Goal: Information Seeking & Learning: Find specific fact

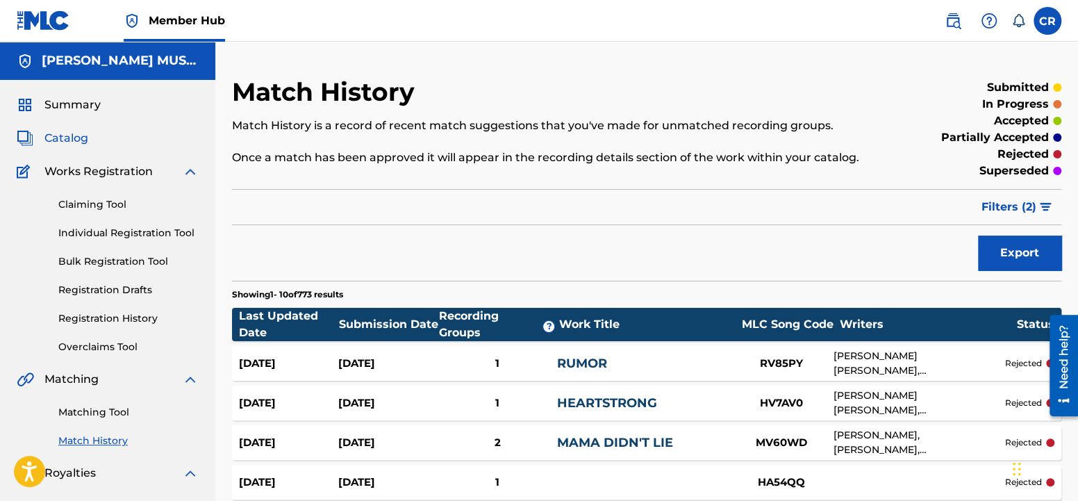
click at [83, 142] on span "Catalog" at bounding box center [66, 138] width 44 height 17
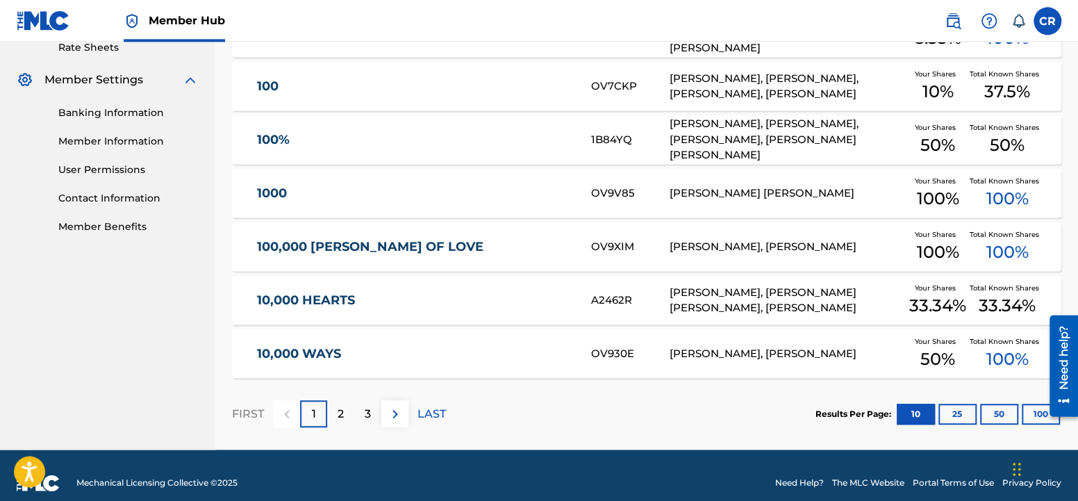
scroll to position [559, 0]
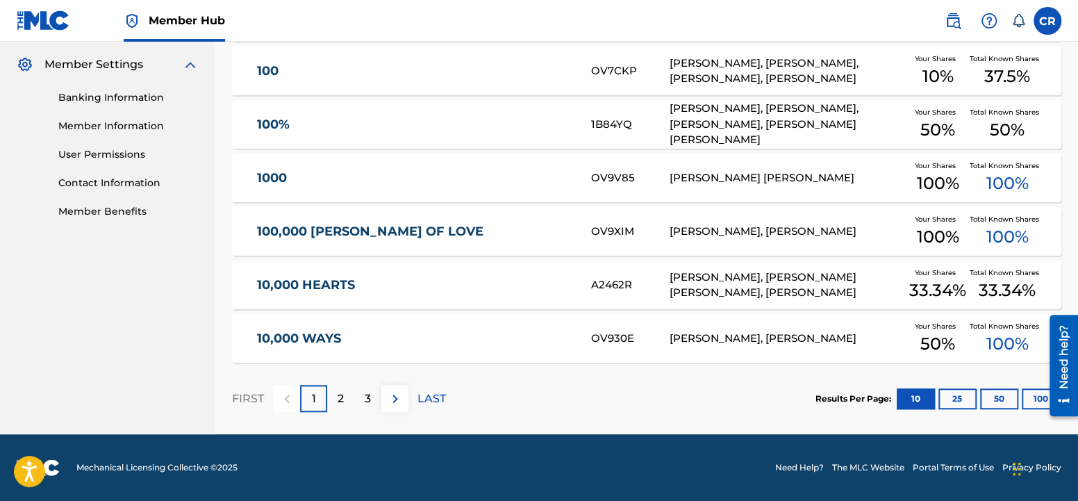
click at [1041, 400] on div at bounding box center [1058, 365] width 39 height 115
click at [1037, 397] on button "100" at bounding box center [1040, 398] width 38 height 21
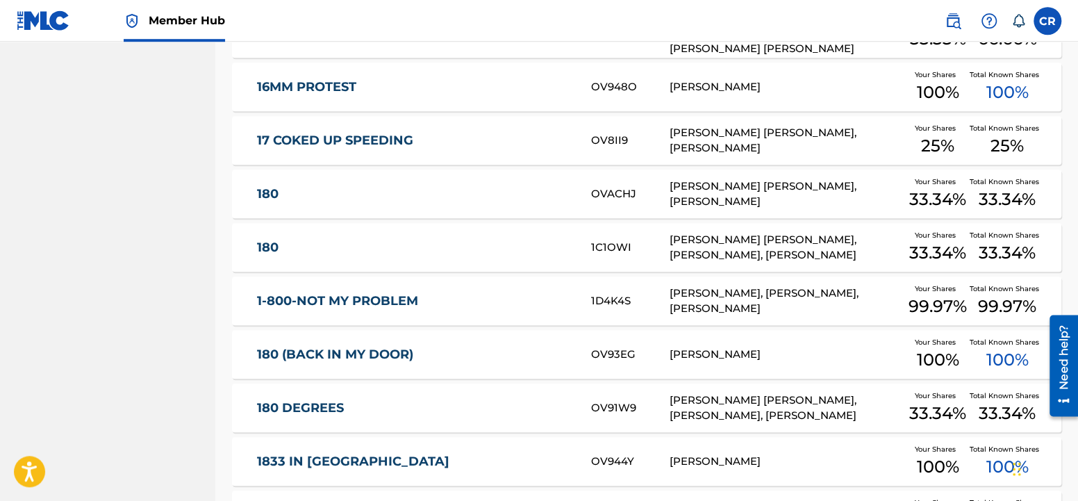
scroll to position [2552, 0]
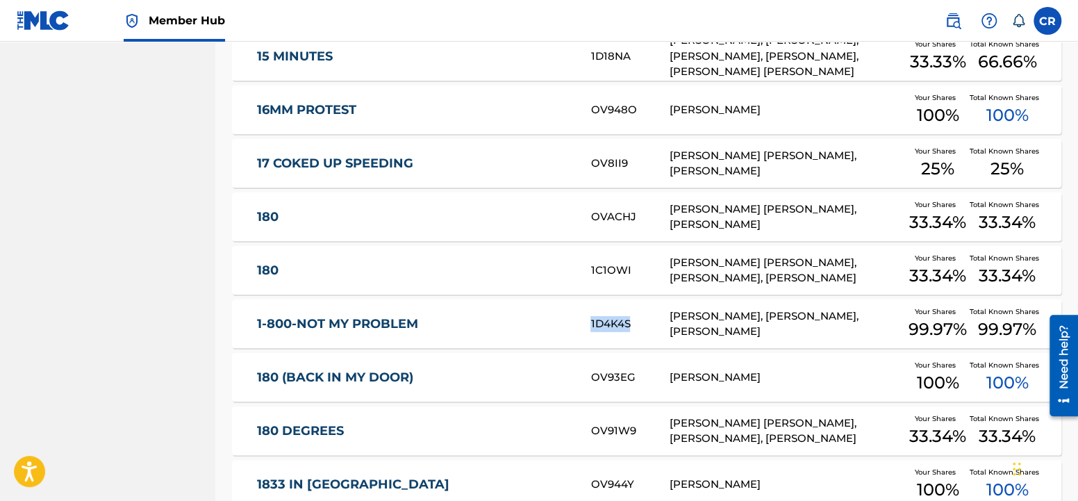
drag, startPoint x: 588, startPoint y: 324, endPoint x: 637, endPoint y: 327, distance: 49.4
click at [637, 327] on div "1-800-NOT MY PROBLEM 1D4K4S [PERSON_NAME], [PERSON_NAME], [PERSON_NAME] Your Sh…" at bounding box center [646, 323] width 829 height 49
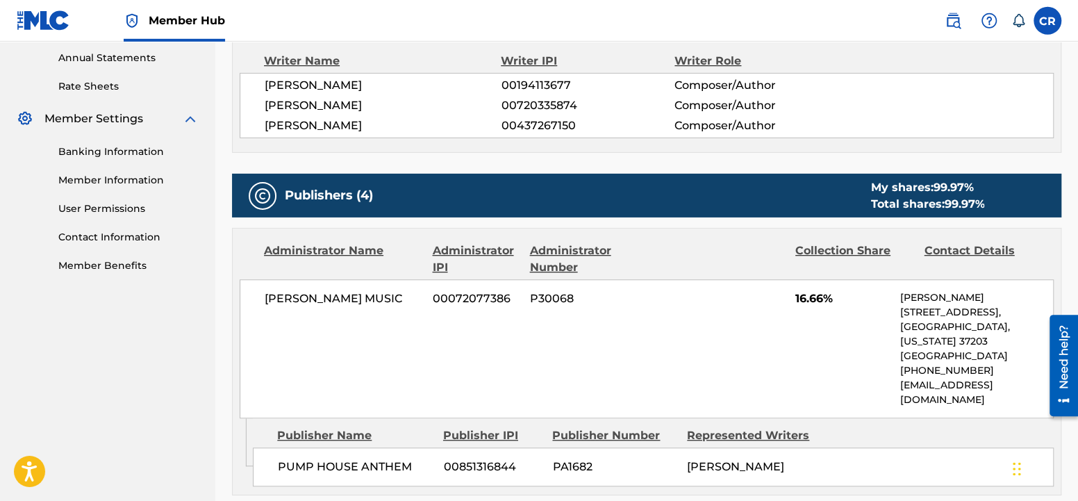
scroll to position [437, 0]
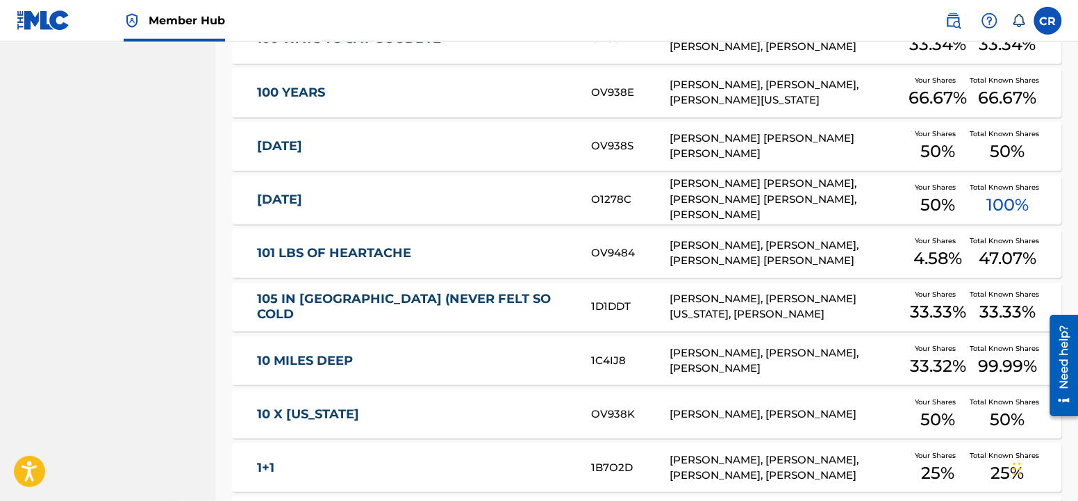
scroll to position [1308, 0]
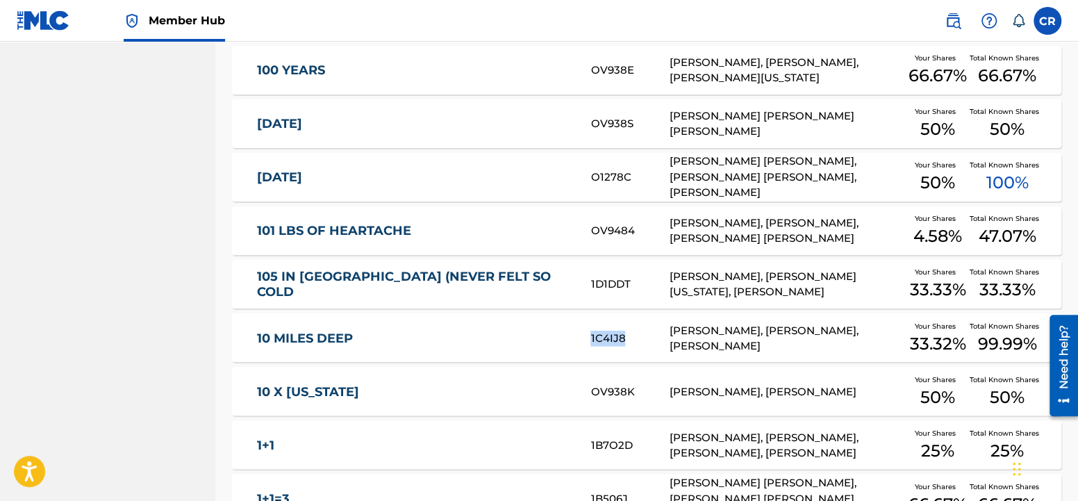
drag, startPoint x: 586, startPoint y: 337, endPoint x: 630, endPoint y: 333, distance: 44.6
click at [630, 333] on div "10 MILES DEEP 1C4IJ8 [PERSON_NAME], [PERSON_NAME], [PERSON_NAME] Your Shares 33…" at bounding box center [646, 337] width 829 height 49
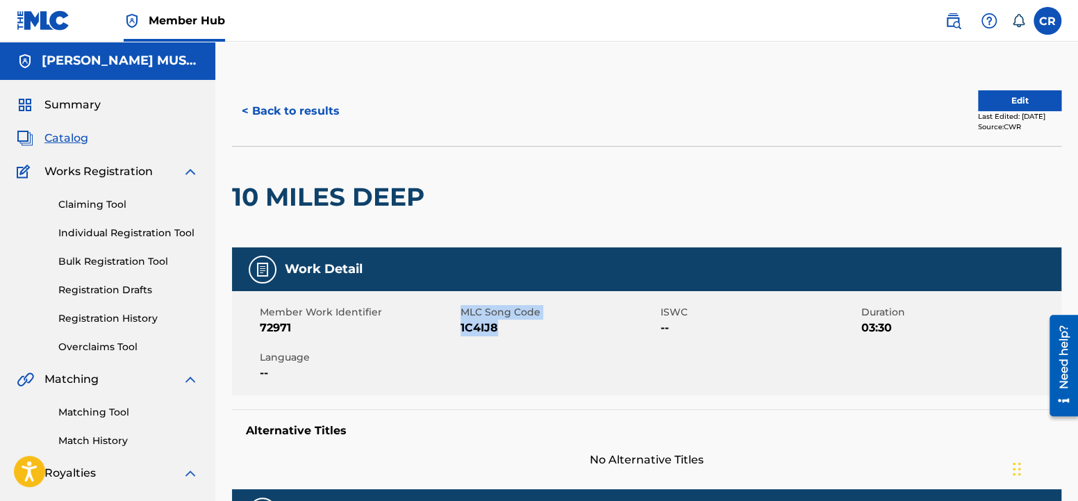
drag, startPoint x: 459, startPoint y: 328, endPoint x: 496, endPoint y: 324, distance: 37.7
click at [496, 324] on div "Member Work Identifier 72971 MLC Song Code 1C4IJ8 ISWC -- Duration 03:30 Langua…" at bounding box center [646, 343] width 829 height 104
click at [489, 338] on div "Member Work Identifier 72971 MLC Song Code 1C4IJ8 ISWC -- Duration 03:30 Langua…" at bounding box center [646, 343] width 829 height 104
drag, startPoint x: 461, startPoint y: 328, endPoint x: 499, endPoint y: 327, distance: 37.5
click at [499, 327] on span "1C4IJ8" at bounding box center [558, 327] width 197 height 17
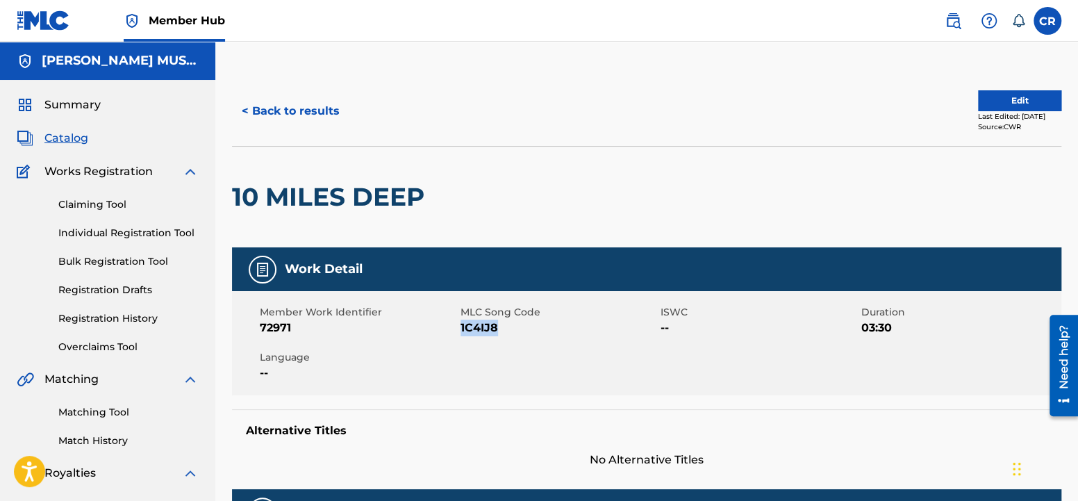
copy span "1C4IJ8"
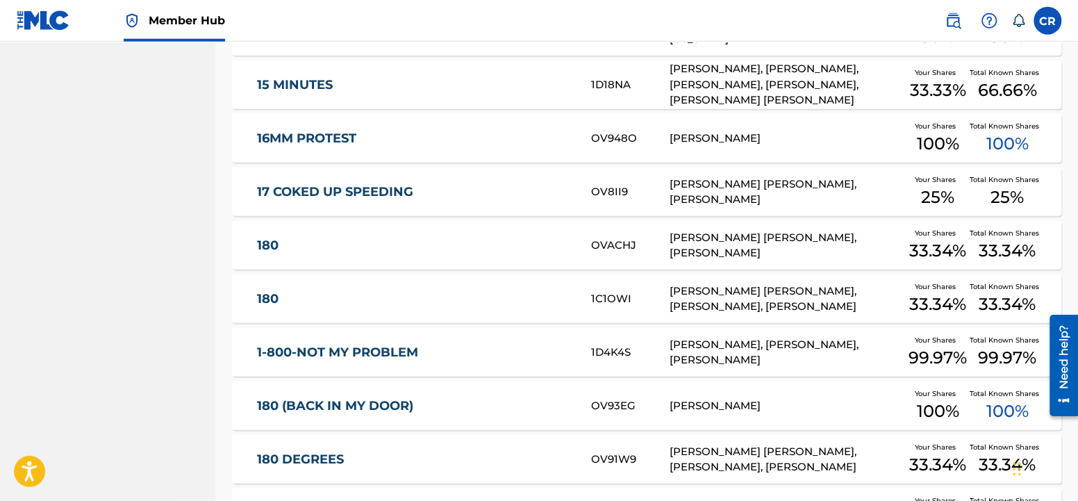
scroll to position [2547, 0]
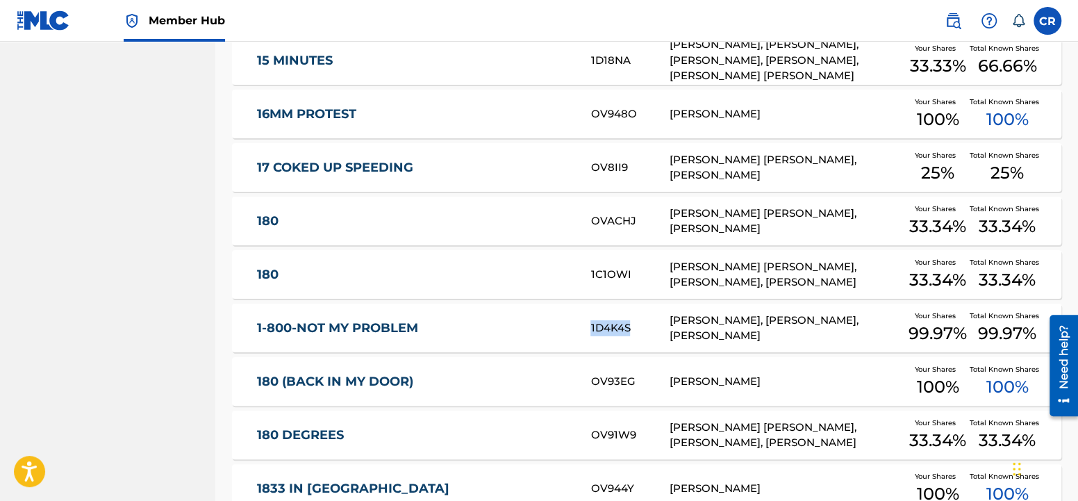
drag, startPoint x: 589, startPoint y: 328, endPoint x: 634, endPoint y: 329, distance: 44.5
click at [634, 329] on div "1-800-NOT MY PROBLEM 1D4K4S [PERSON_NAME], [PERSON_NAME], [PERSON_NAME] Your Sh…" at bounding box center [646, 327] width 829 height 49
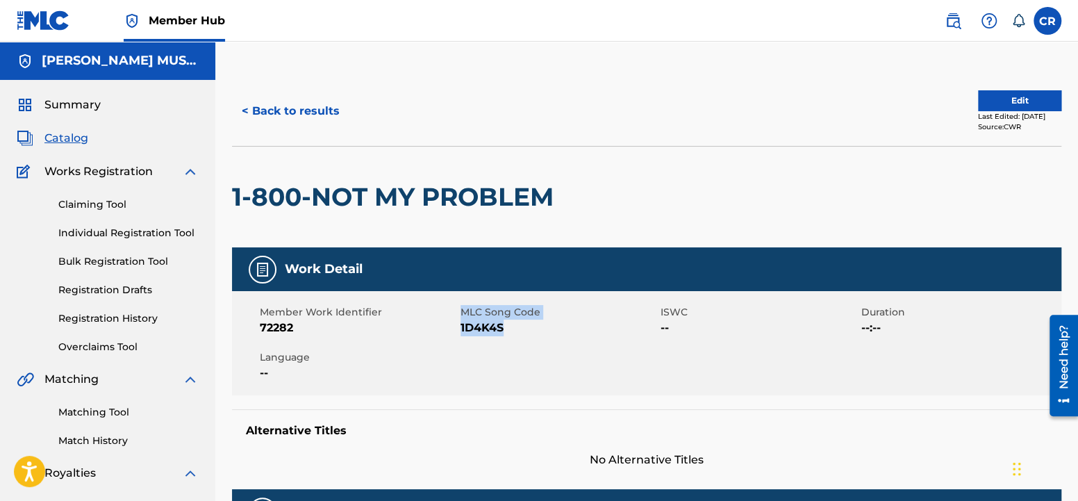
drag, startPoint x: 464, startPoint y: 328, endPoint x: 509, endPoint y: 331, distance: 45.3
click at [457, 328] on span "72282" at bounding box center [358, 327] width 197 height 17
click at [509, 332] on span "1D4K4S" at bounding box center [558, 327] width 197 height 17
drag, startPoint x: 460, startPoint y: 328, endPoint x: 503, endPoint y: 330, distance: 43.1
click at [503, 330] on span "1D4K4S" at bounding box center [558, 327] width 197 height 17
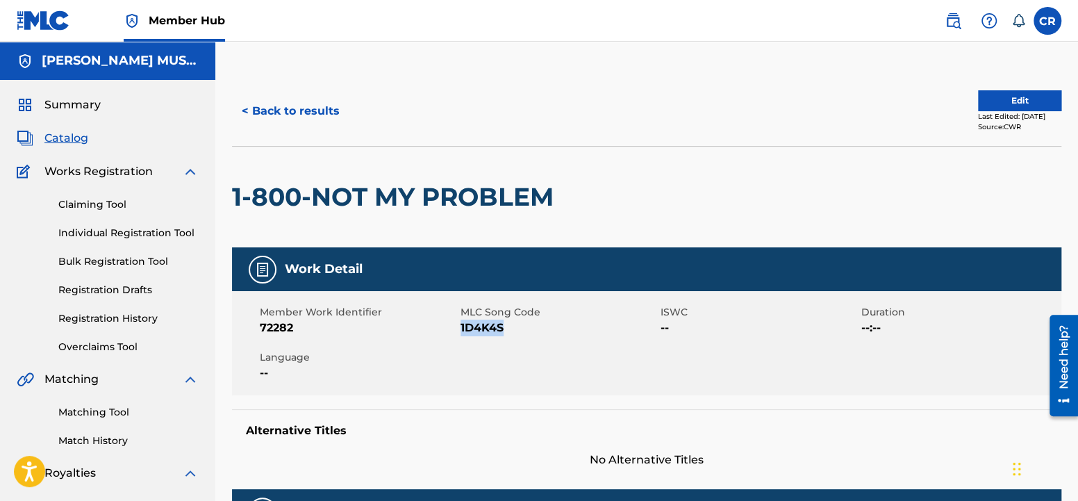
copy span "1D4K4S"
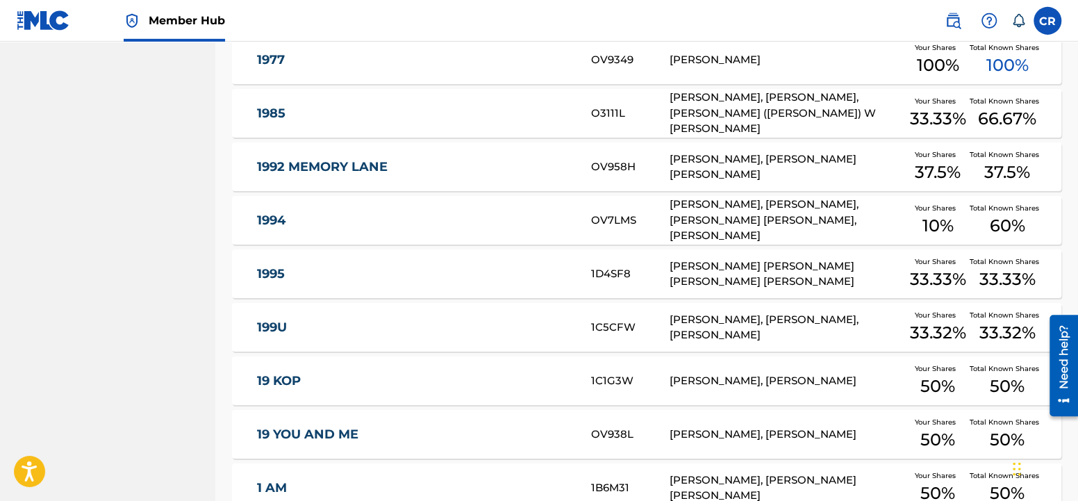
scroll to position [3499, 0]
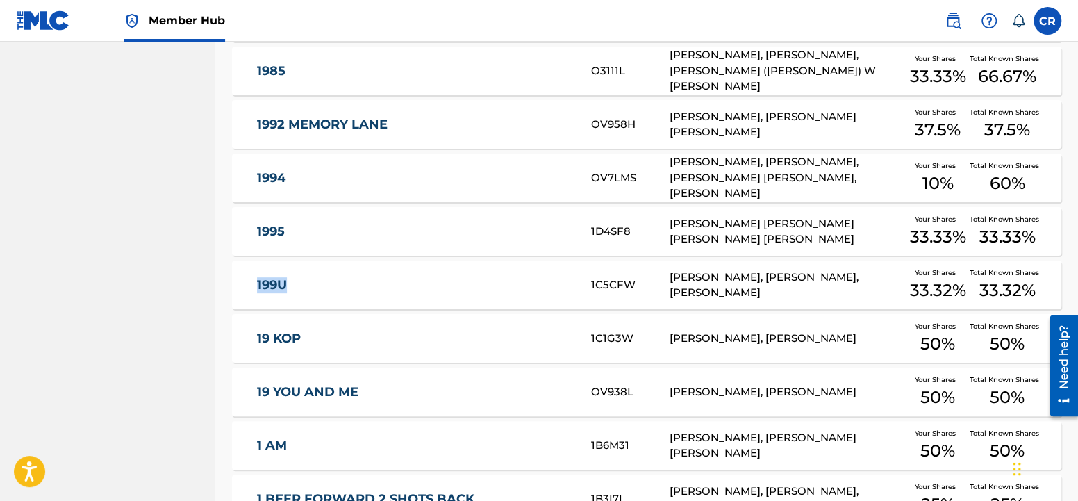
drag, startPoint x: 254, startPoint y: 285, endPoint x: 297, endPoint y: 290, distance: 43.2
click at [297, 290] on div "199U 1C5CFW [PERSON_NAME], [PERSON_NAME], [PERSON_NAME] Your Shares 33.32 % Tot…" at bounding box center [646, 284] width 829 height 49
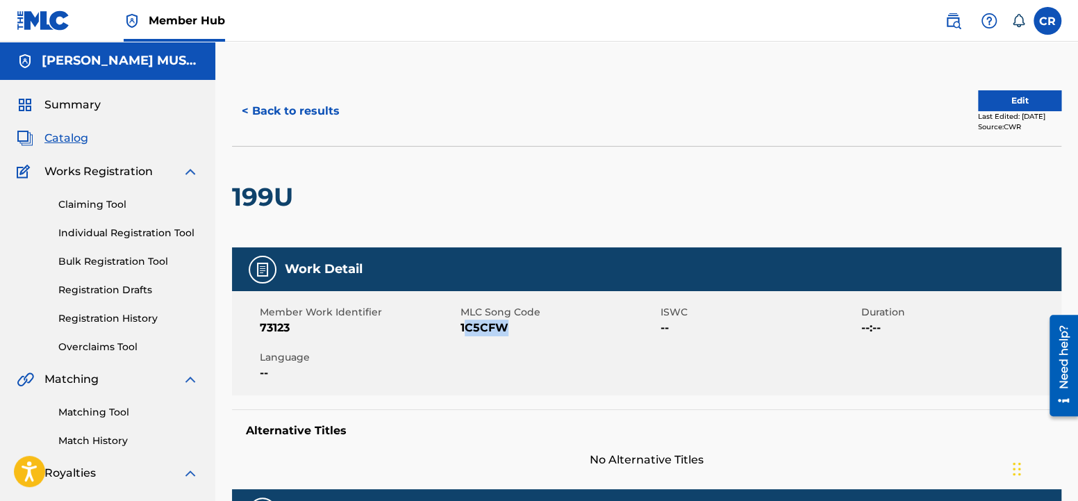
drag, startPoint x: 462, startPoint y: 327, endPoint x: 526, endPoint y: 328, distance: 63.2
click at [526, 328] on span "1C5CFW" at bounding box center [558, 327] width 197 height 17
click at [495, 344] on div "Member Work Identifier 73123 MLC Song Code 1C5CFW ISWC -- Duration --:-- Langua…" at bounding box center [646, 343] width 829 height 104
drag, startPoint x: 460, startPoint y: 328, endPoint x: 511, endPoint y: 328, distance: 50.7
click at [511, 328] on span "1C5CFW" at bounding box center [558, 327] width 197 height 17
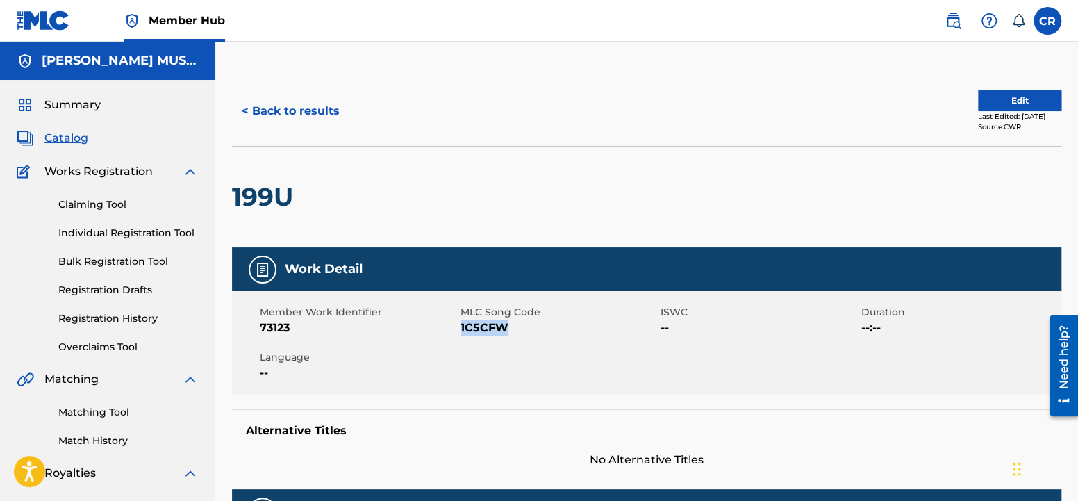
copy span "1C5CFW"
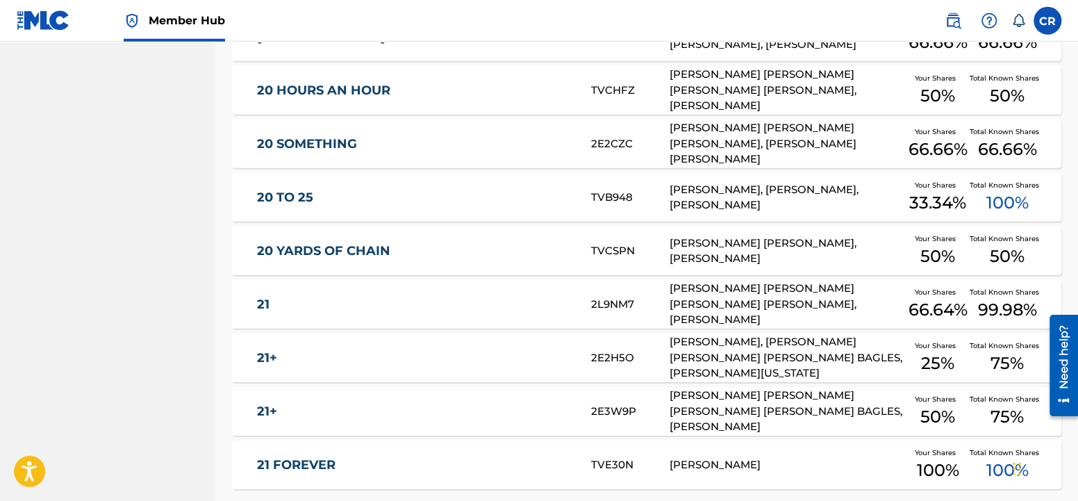
scroll to position [5245, 0]
drag, startPoint x: 586, startPoint y: 304, endPoint x: 635, endPoint y: 307, distance: 49.4
click at [635, 307] on div "21 2L9NM7 [PERSON_NAME] [PERSON_NAME] [PERSON_NAME] [PERSON_NAME], [PERSON_NAME…" at bounding box center [646, 303] width 829 height 49
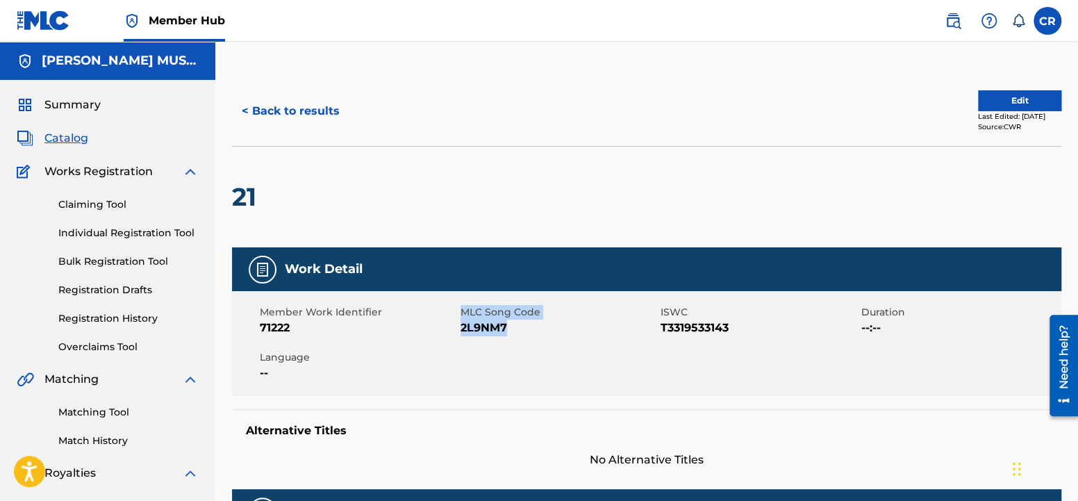
drag, startPoint x: 459, startPoint y: 327, endPoint x: 512, endPoint y: 325, distance: 53.5
click at [512, 325] on div "Member Work Identifier 71222 MLC Song Code 2L9NM7 ISWC T3319533143 Duration --:…" at bounding box center [646, 343] width 829 height 104
click at [510, 337] on div "Member Work Identifier 71222 MLC Song Code 2L9NM7 ISWC T3319533143 Duration --:…" at bounding box center [646, 343] width 829 height 104
drag, startPoint x: 458, startPoint y: 328, endPoint x: 512, endPoint y: 334, distance: 53.8
click at [510, 333] on div "Member Work Identifier 71222 MLC Song Code 2L9NM7 ISWC T3319533143 Duration --:…" at bounding box center [646, 343] width 829 height 104
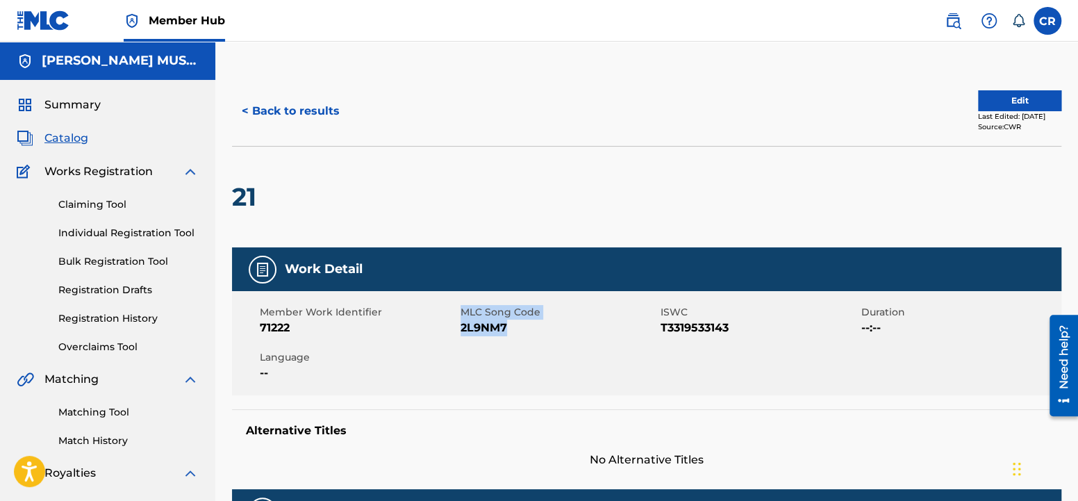
click at [516, 337] on div "Member Work Identifier 71222 MLC Song Code 2L9NM7 ISWC T3319533143 Duration --:…" at bounding box center [646, 343] width 829 height 104
drag, startPoint x: 504, startPoint y: 326, endPoint x: 461, endPoint y: 330, distance: 43.2
click at [461, 330] on span "2L9NM7" at bounding box center [558, 327] width 197 height 17
copy span "2L9NM7"
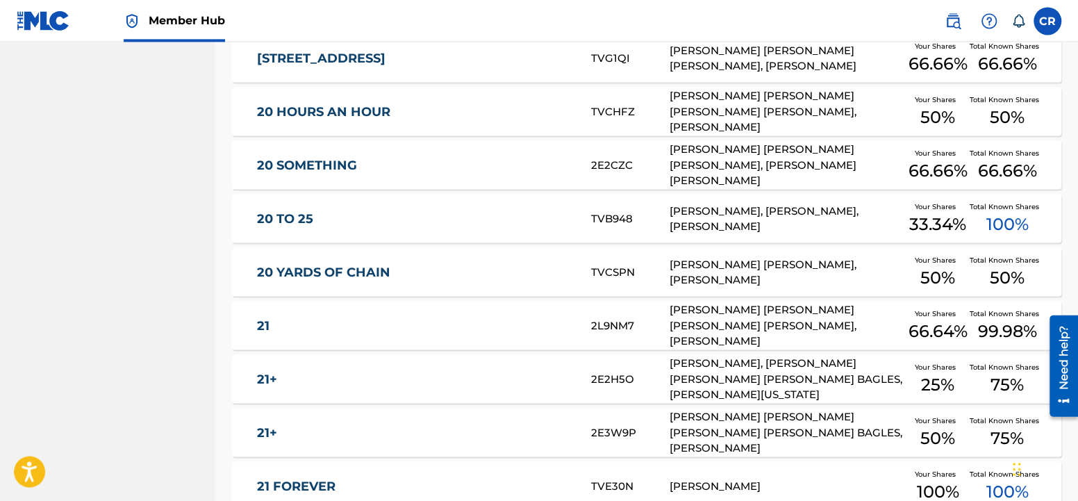
scroll to position [5318, 0]
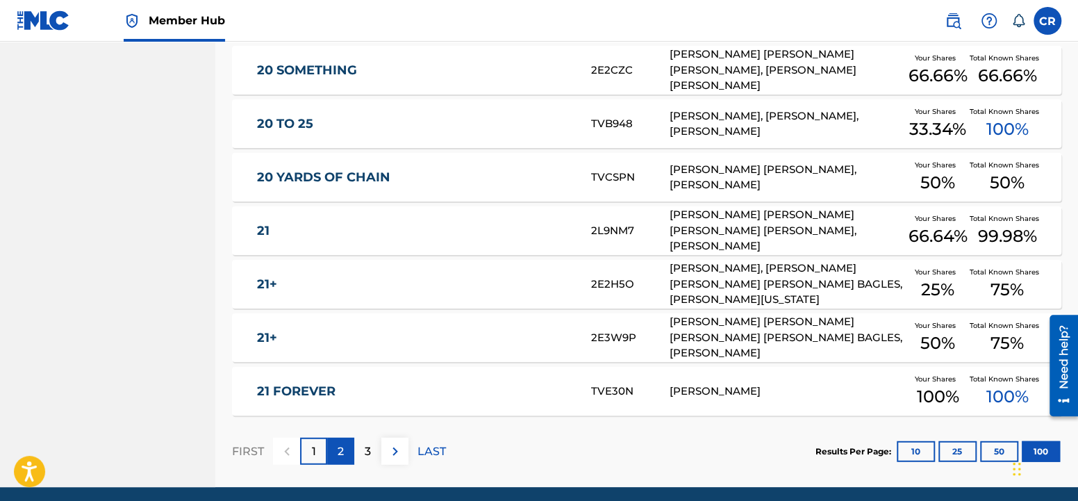
click at [346, 457] on div "2" at bounding box center [340, 450] width 27 height 27
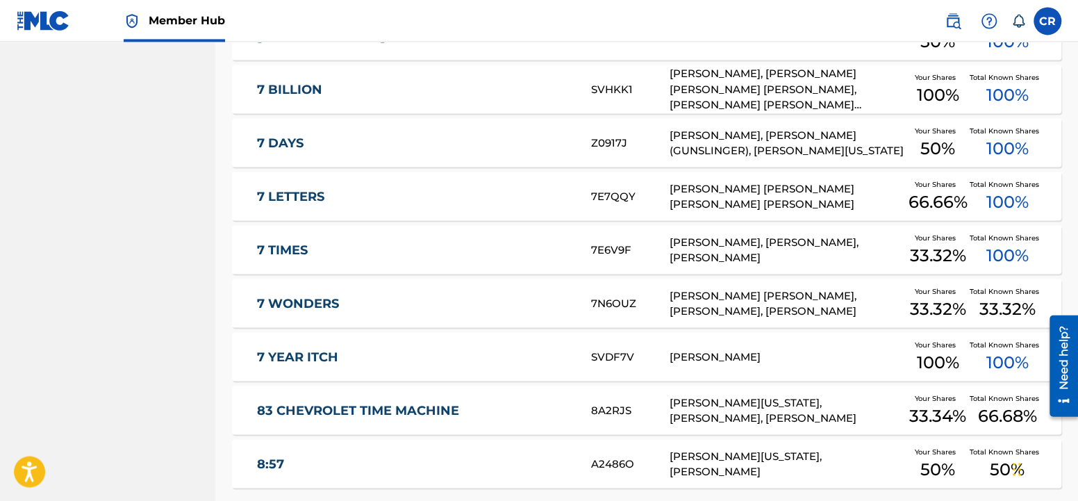
scroll to position [5249, 0]
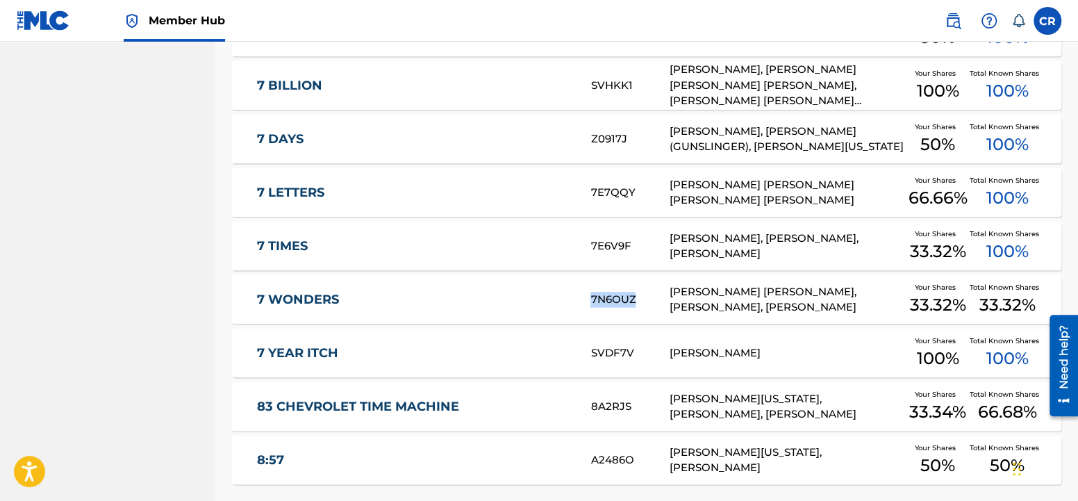
drag, startPoint x: 591, startPoint y: 301, endPoint x: 639, endPoint y: 301, distance: 48.6
click at [639, 301] on div "7N6OUZ" at bounding box center [629, 300] width 78 height 16
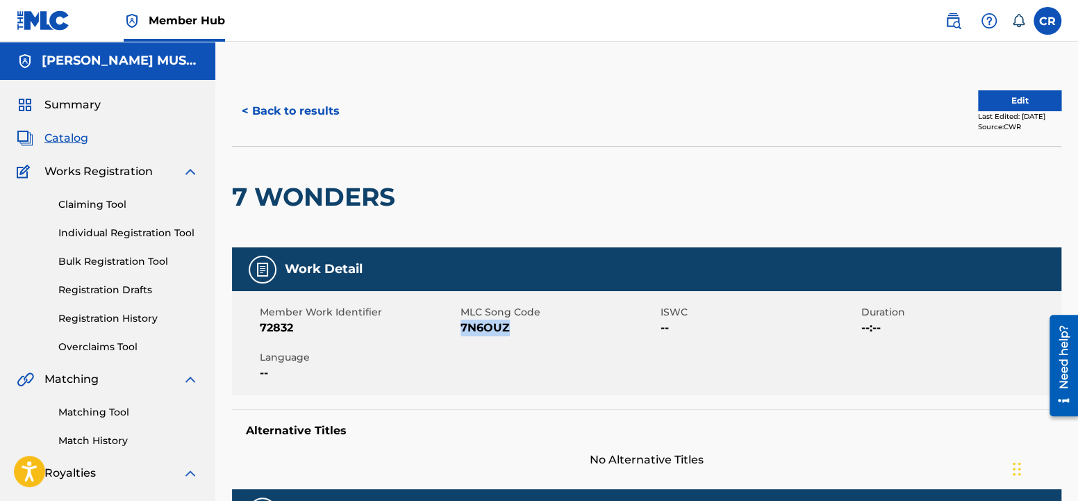
drag, startPoint x: 460, startPoint y: 329, endPoint x: 527, endPoint y: 325, distance: 66.8
click at [527, 325] on span "7N6OUZ" at bounding box center [558, 327] width 197 height 17
copy span "7N6OUZ"
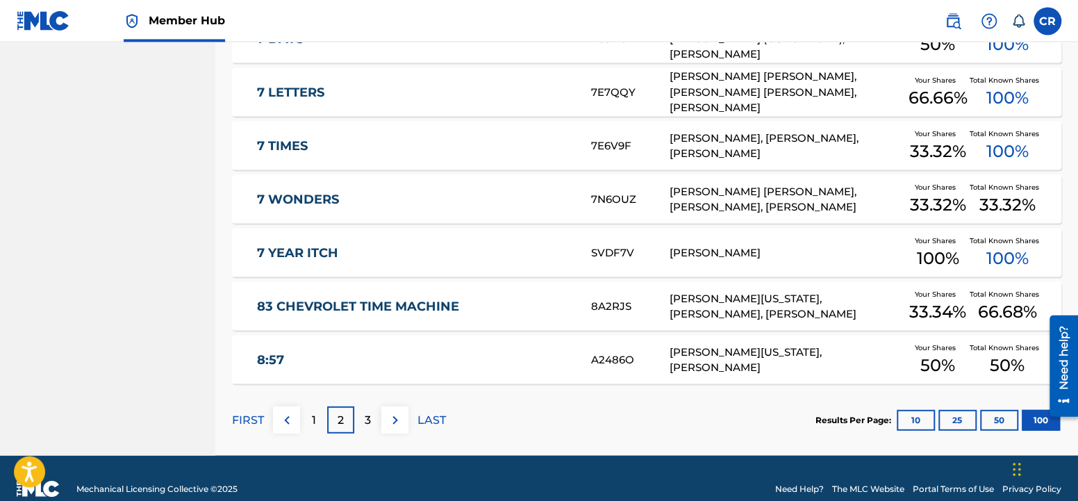
scroll to position [5370, 0]
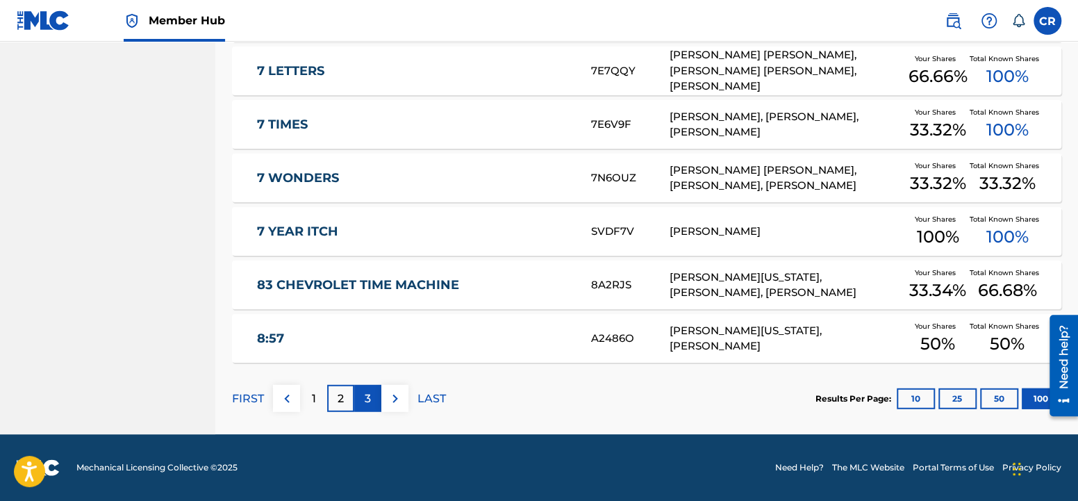
click at [366, 401] on p "3" at bounding box center [368, 398] width 6 height 17
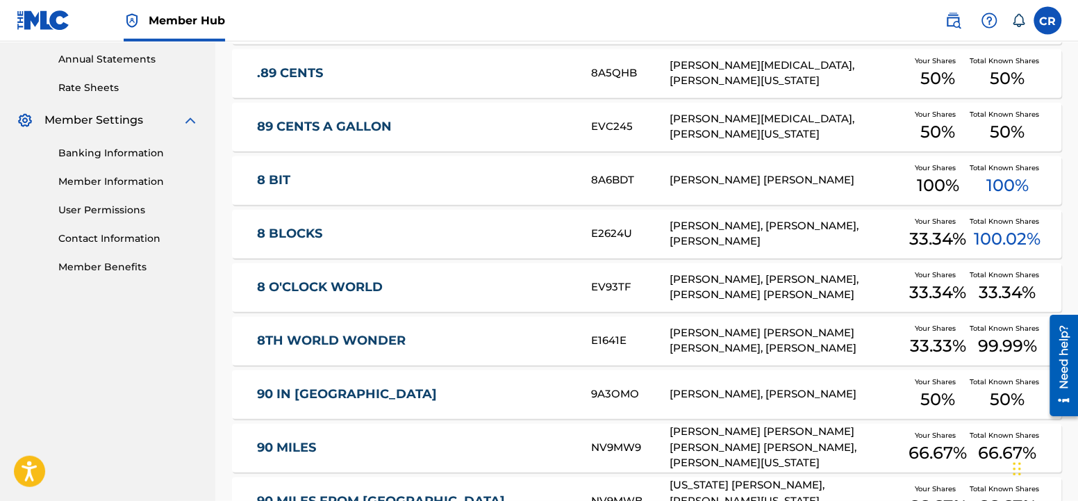
scroll to position [506, 0]
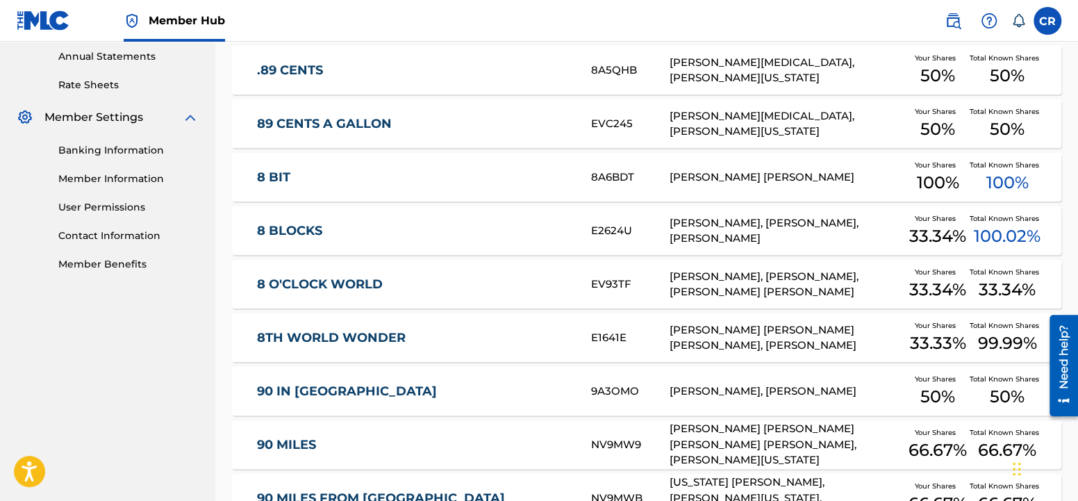
click at [363, 334] on link "8TH WORLD WONDER" at bounding box center [414, 338] width 315 height 16
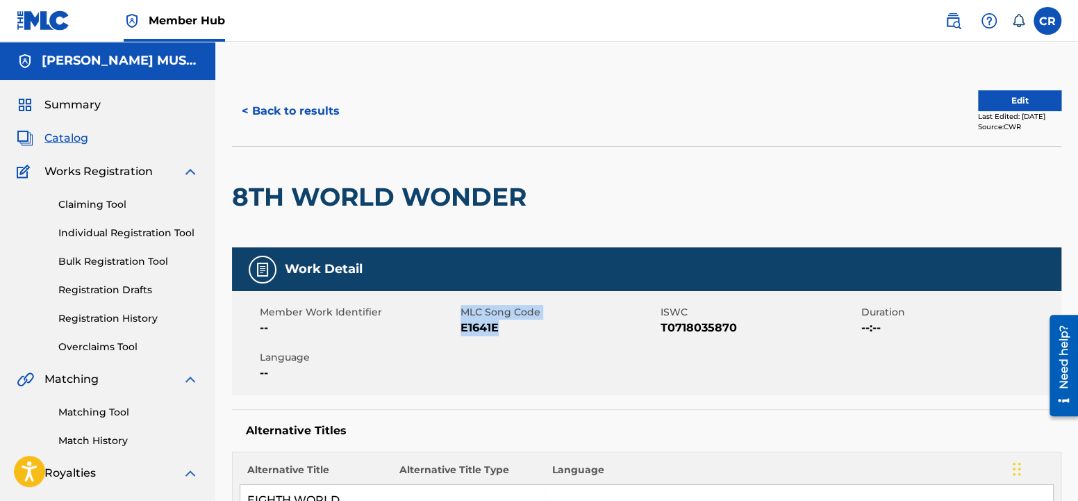
drag, startPoint x: 453, startPoint y: 328, endPoint x: 516, endPoint y: 335, distance: 62.9
click at [457, 330] on span "--" at bounding box center [358, 327] width 197 height 17
drag, startPoint x: 519, startPoint y: 342, endPoint x: 509, endPoint y: 337, distance: 11.8
click at [521, 342] on div "Member Work Identifier -- MLC Song Code E1641E ISWC T0718035870 Duration --:-- …" at bounding box center [646, 343] width 829 height 104
drag, startPoint x: 502, startPoint y: 328, endPoint x: 460, endPoint y: 335, distance: 42.2
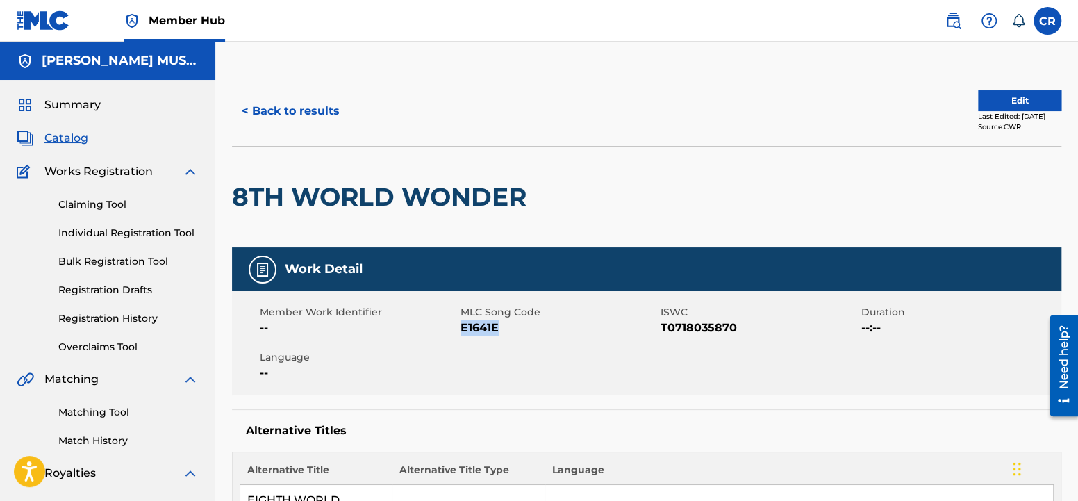
click at [460, 335] on span "E1641E" at bounding box center [558, 327] width 197 height 17
copy span "E1641E"
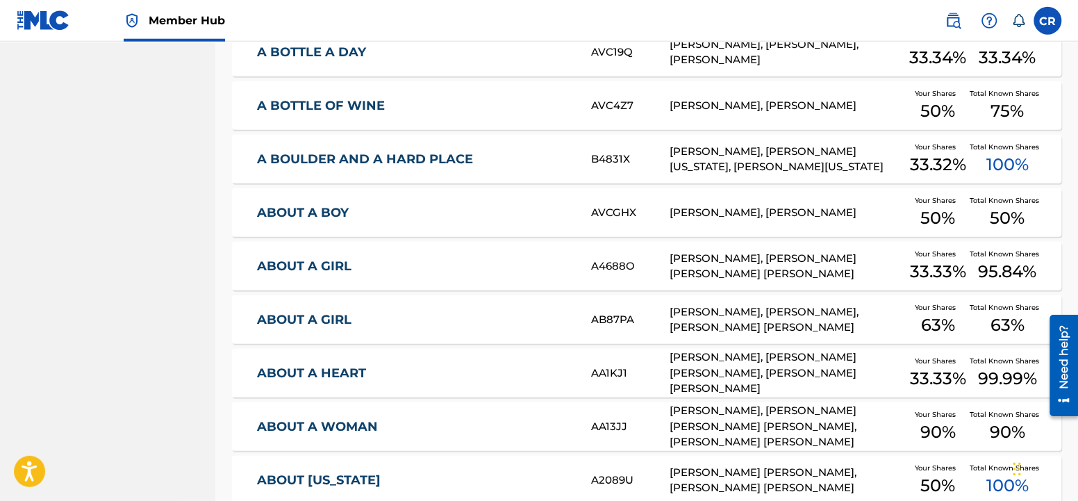
scroll to position [2985, 0]
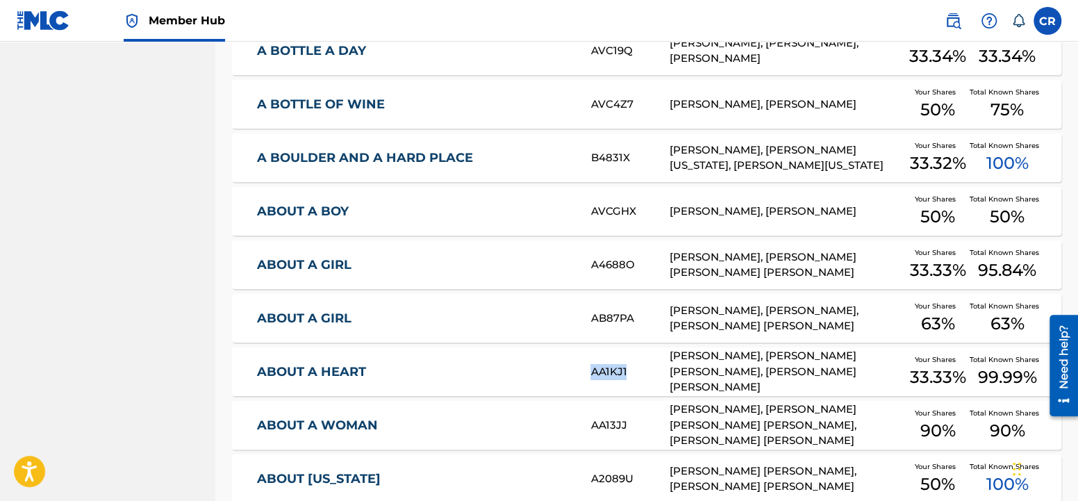
drag, startPoint x: 589, startPoint y: 374, endPoint x: 632, endPoint y: 374, distance: 43.0
click at [632, 374] on div "ABOUT A HEART AA1KJ1 [PERSON_NAME], [PERSON_NAME] [PERSON_NAME], [PERSON_NAME] …" at bounding box center [646, 371] width 829 height 49
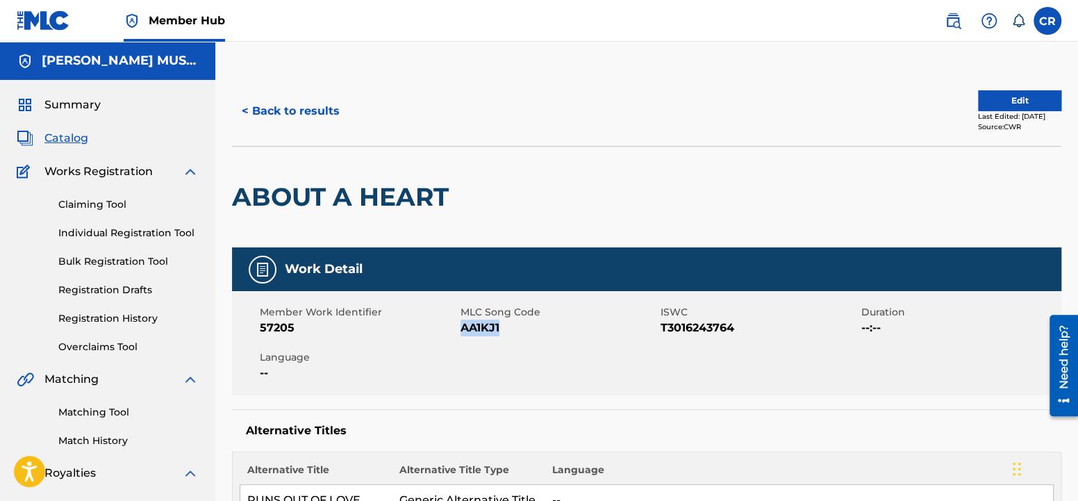
drag, startPoint x: 460, startPoint y: 330, endPoint x: 508, endPoint y: 333, distance: 48.0
click at [508, 333] on span "AA1KJ1" at bounding box center [558, 327] width 197 height 17
copy span "AA1KJ1"
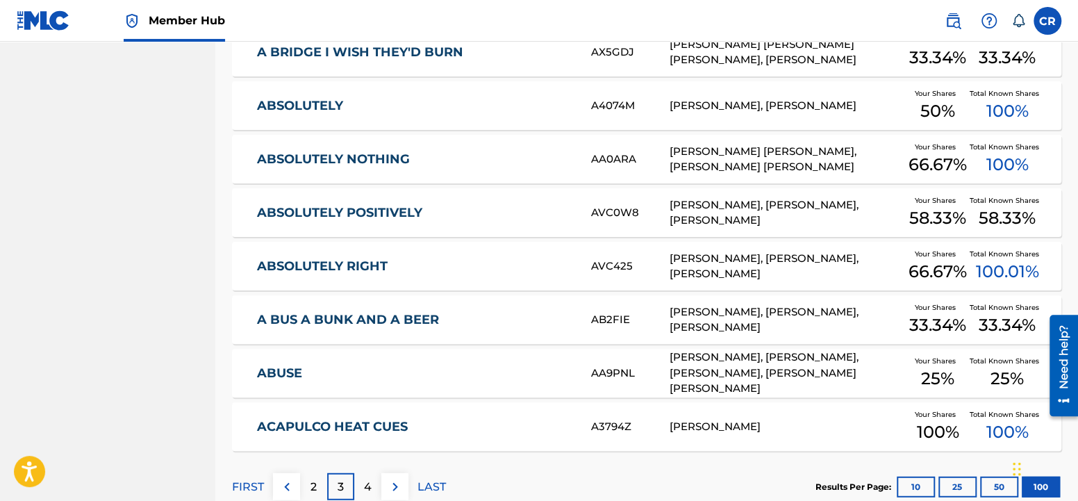
scroll to position [5318, 0]
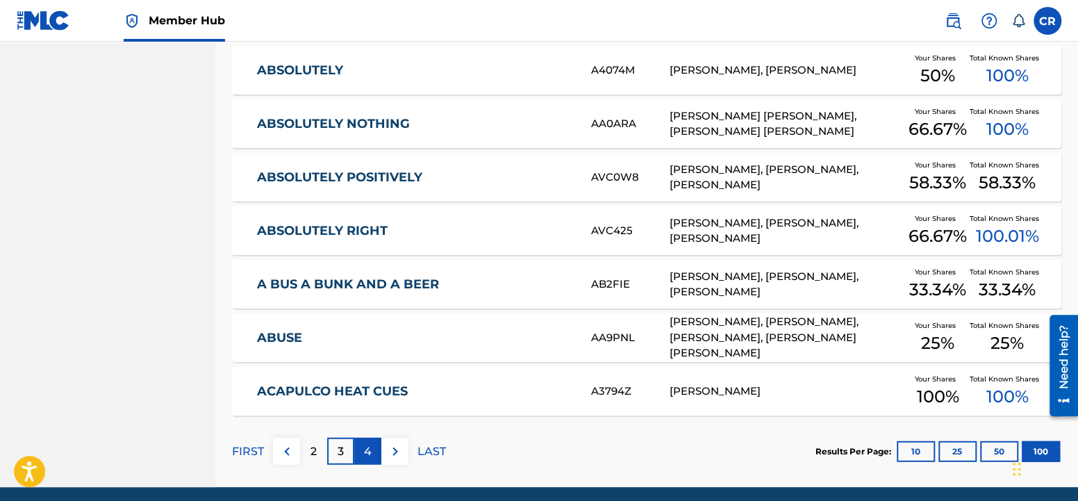
click at [374, 457] on div "4" at bounding box center [367, 450] width 27 height 27
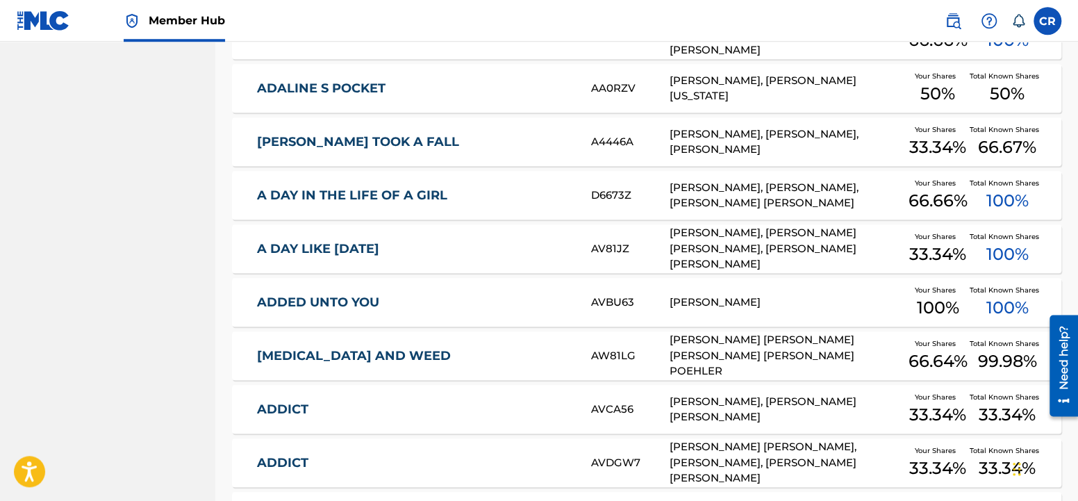
scroll to position [3354, 0]
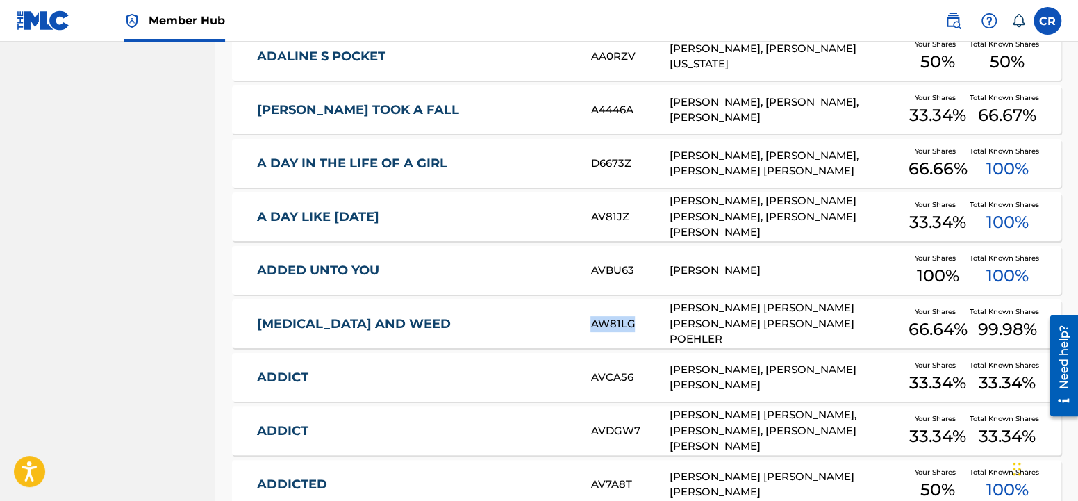
drag, startPoint x: 592, startPoint y: 324, endPoint x: 632, endPoint y: 326, distance: 39.6
click at [632, 326] on div "AW81LG" at bounding box center [629, 324] width 78 height 16
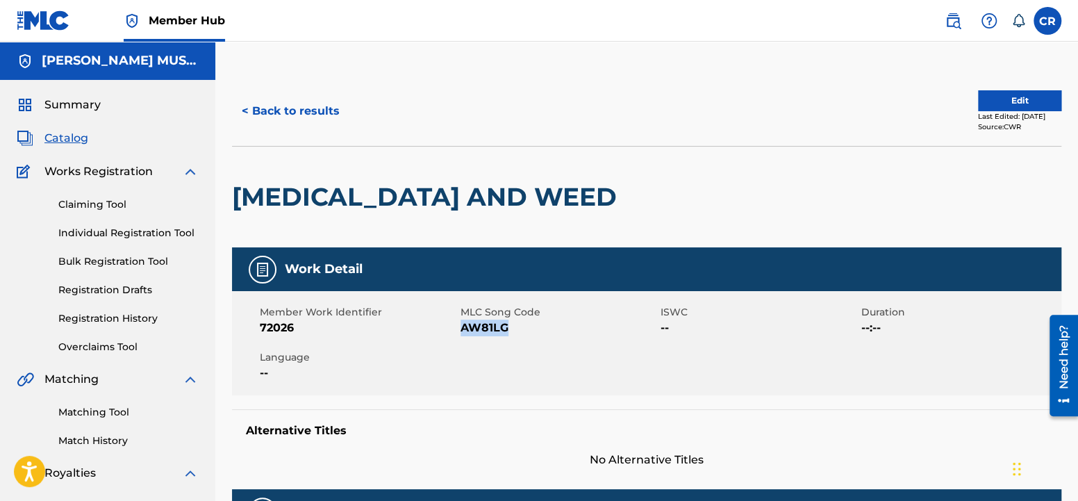
drag, startPoint x: 461, startPoint y: 330, endPoint x: 519, endPoint y: 328, distance: 58.4
click at [519, 328] on span "AW81LG" at bounding box center [558, 327] width 197 height 17
copy span "AW81LG"
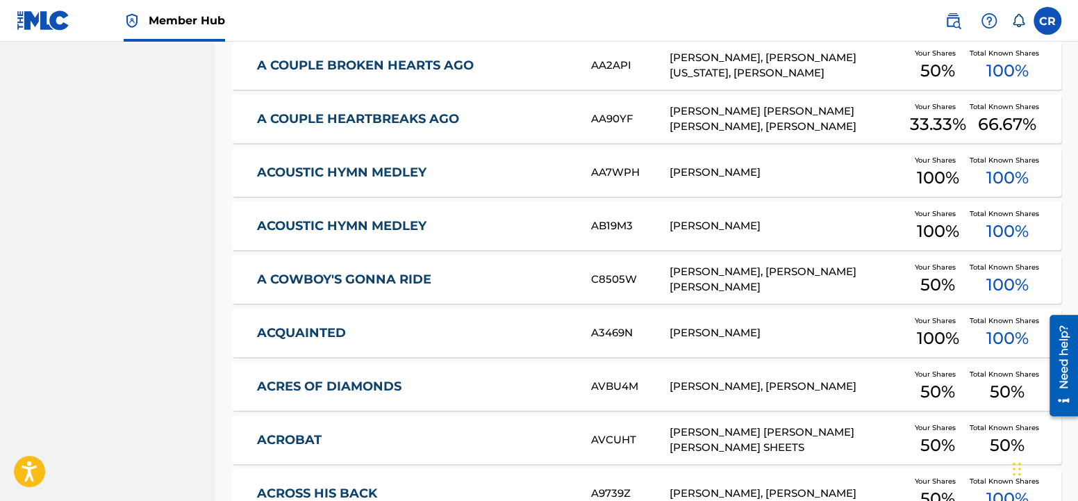
scroll to position [1964, 0]
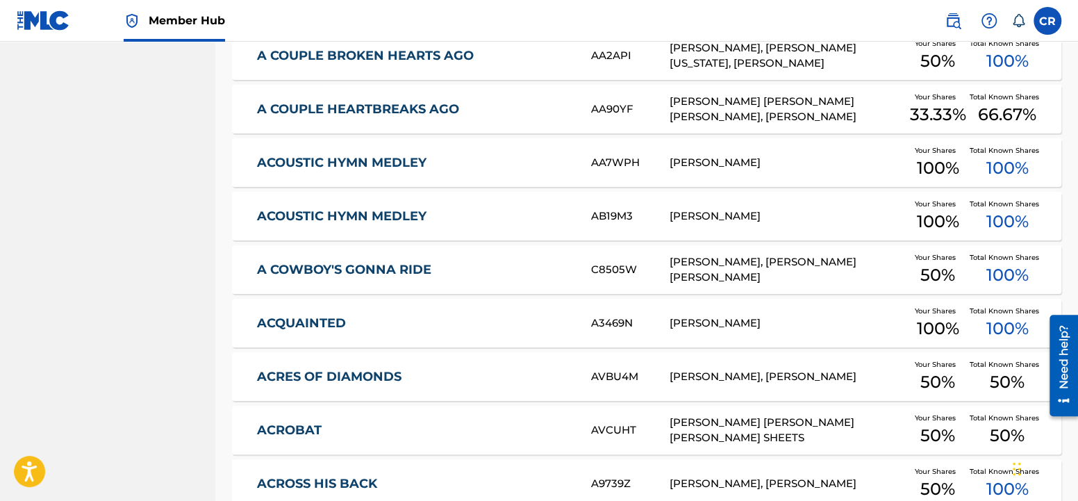
click at [242, 143] on div "ACOUSTIC HYMN MEDLEY AA7WPH [PERSON_NAME] Your Shares 100 % Total Known Shares …" at bounding box center [646, 162] width 829 height 49
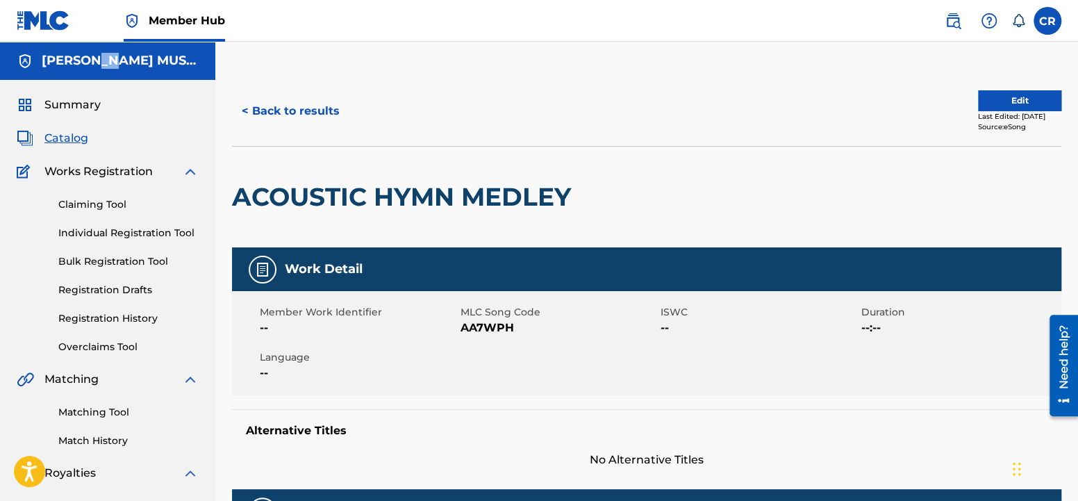
drag, startPoint x: 113, startPoint y: 57, endPoint x: 58, endPoint y: 12, distance: 71.0
click at [78, 53] on h5 "[PERSON_NAME] MUSIC" at bounding box center [120, 61] width 157 height 16
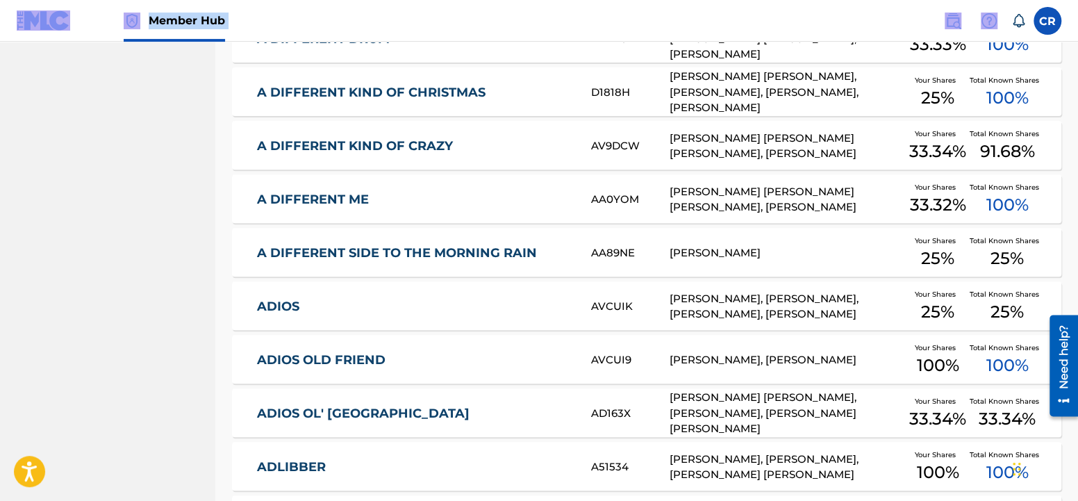
scroll to position [5370, 0]
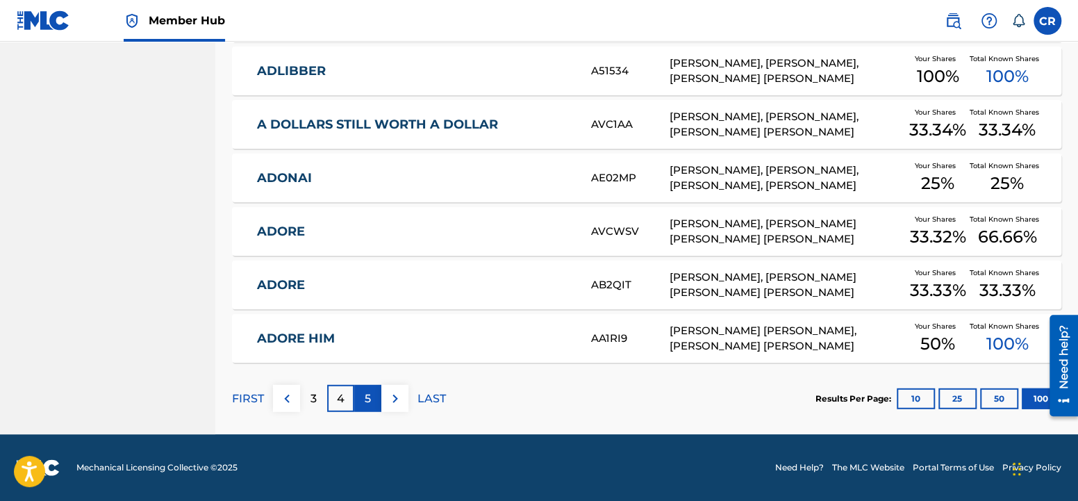
click at [368, 405] on p "5" at bounding box center [368, 398] width 6 height 17
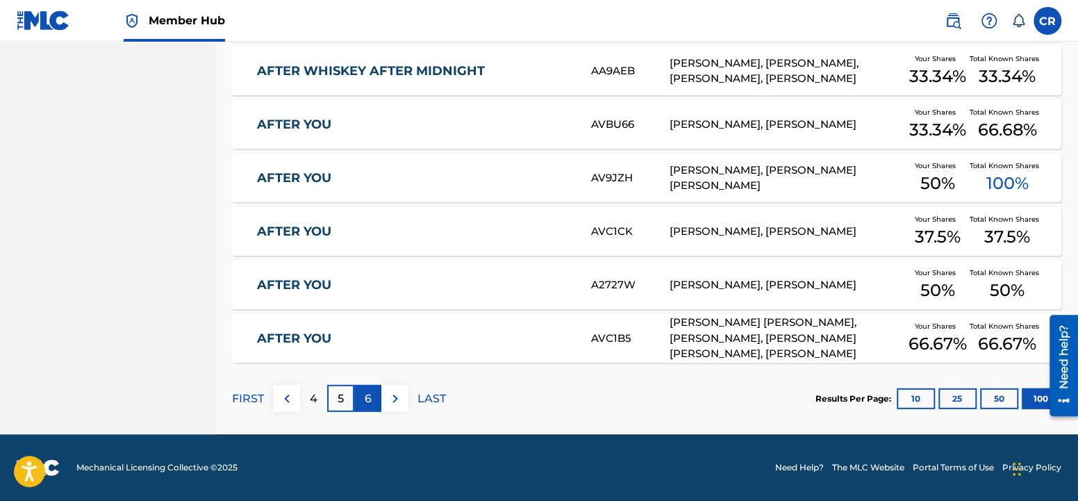
click at [369, 404] on p "6" at bounding box center [368, 398] width 7 height 17
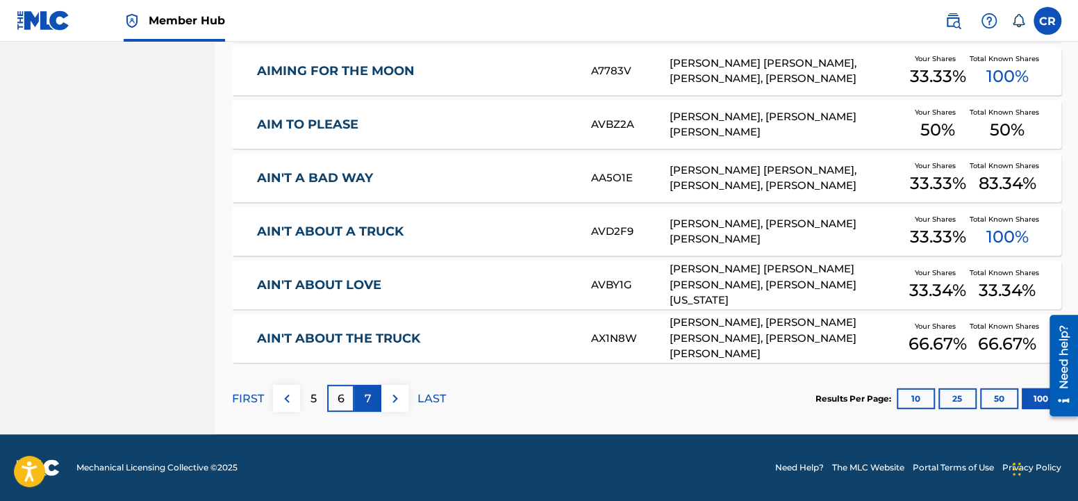
click at [370, 398] on p "7" at bounding box center [368, 398] width 7 height 17
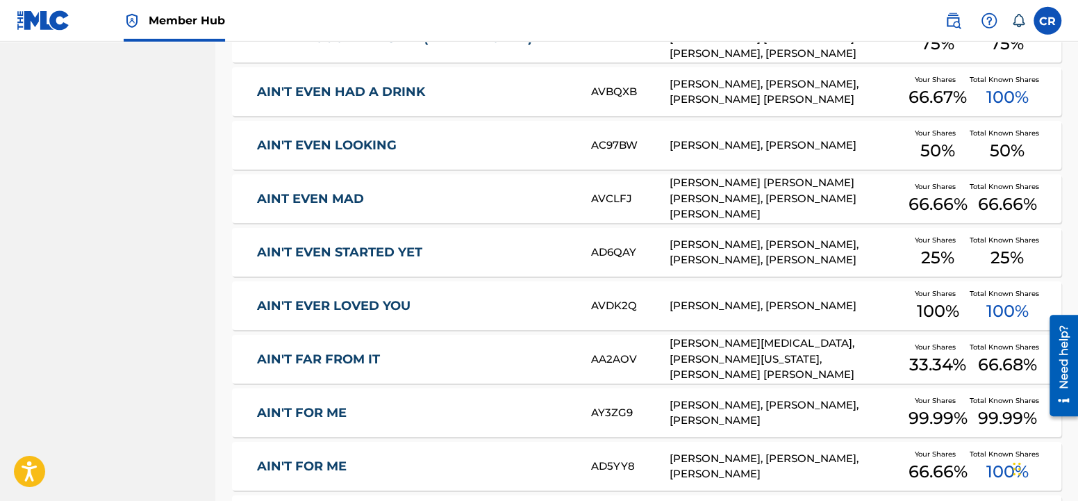
scroll to position [1750, 0]
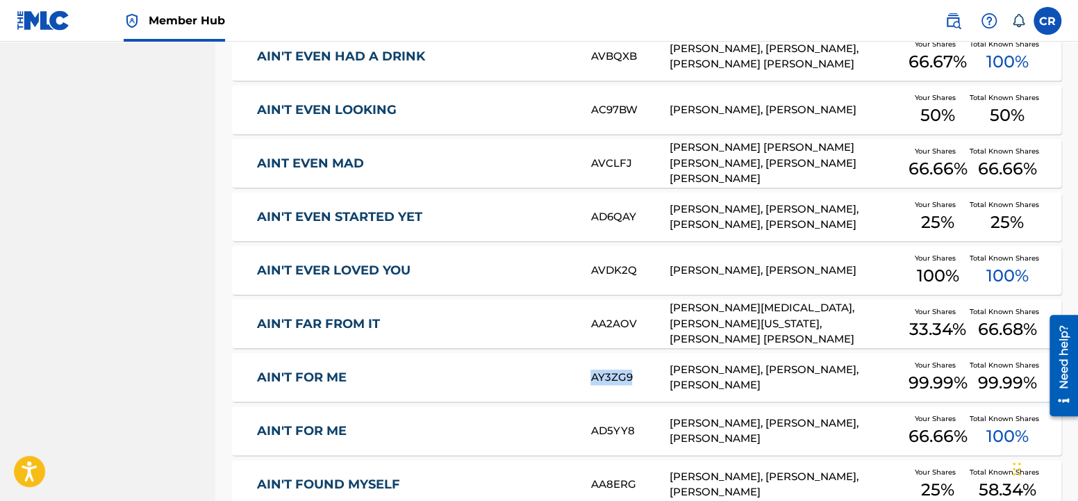
drag, startPoint x: 589, startPoint y: 380, endPoint x: 634, endPoint y: 384, distance: 44.6
click at [634, 384] on div "AIN'T FOR ME AY3ZG9 [PERSON_NAME], [PERSON_NAME], [PERSON_NAME] Your Shares 99.…" at bounding box center [646, 377] width 829 height 49
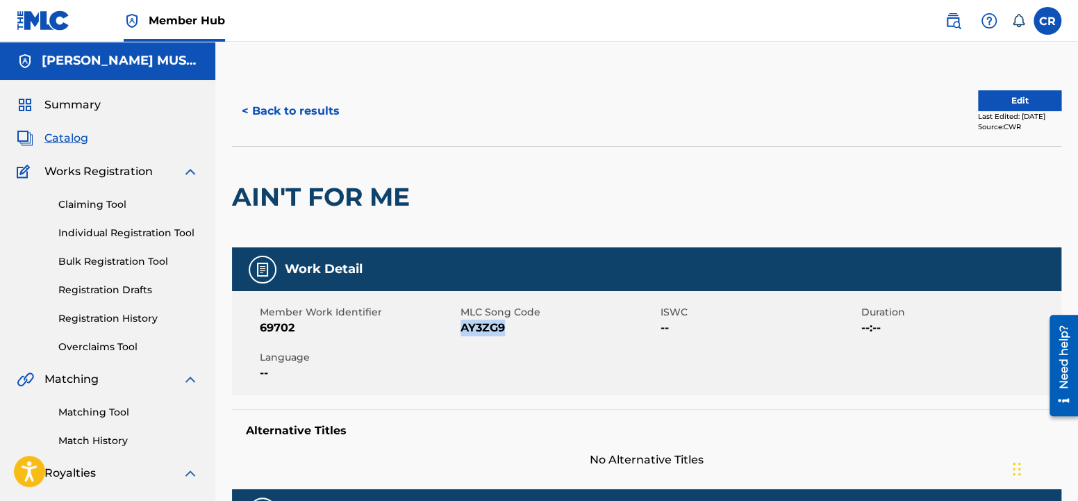
drag, startPoint x: 460, startPoint y: 328, endPoint x: 514, endPoint y: 332, distance: 53.6
click at [514, 332] on span "AY3ZG9" at bounding box center [558, 327] width 197 height 17
copy span "AY3ZG9"
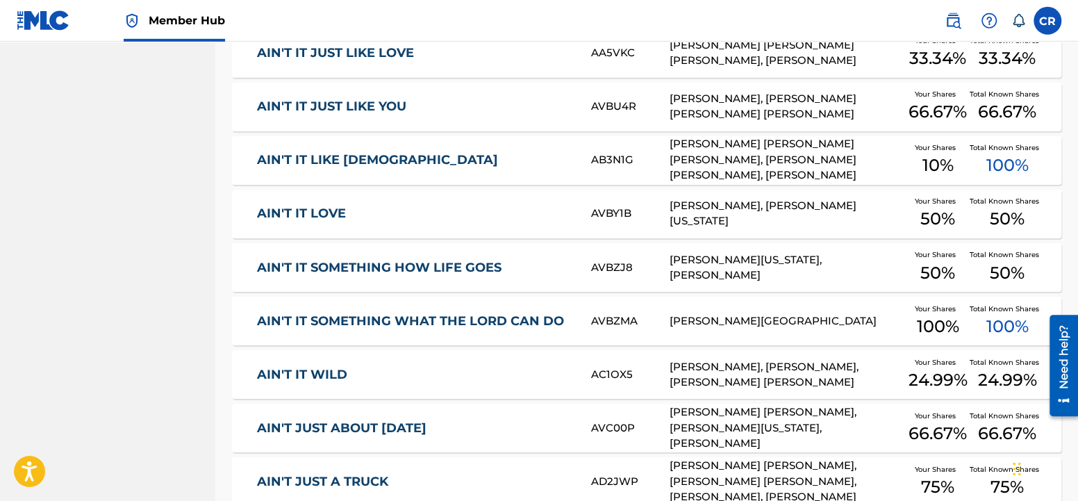
scroll to position [4589, 0]
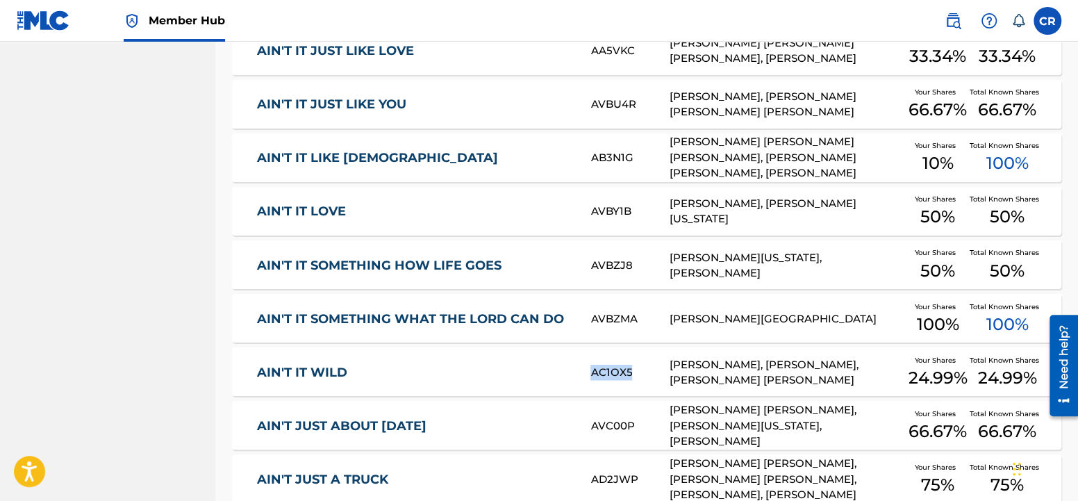
drag, startPoint x: 592, startPoint y: 371, endPoint x: 633, endPoint y: 370, distance: 40.3
click at [633, 370] on div "AC1OX5" at bounding box center [629, 372] width 78 height 16
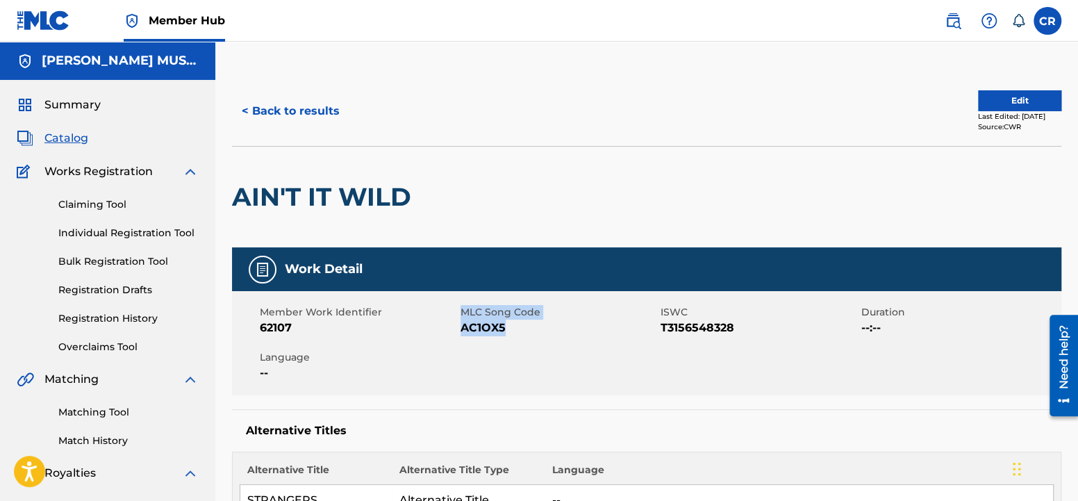
drag, startPoint x: 459, startPoint y: 329, endPoint x: 511, endPoint y: 334, distance: 52.3
click at [511, 334] on div "Member Work Identifier 62107 MLC Song Code AC1OX5 ISWC T3156548328 Duration --:…" at bounding box center [646, 343] width 829 height 104
click at [511, 335] on span "AC1OX5" at bounding box center [558, 327] width 197 height 17
drag, startPoint x: 508, startPoint y: 328, endPoint x: 464, endPoint y: 328, distance: 43.7
click at [464, 328] on span "AC1OX5" at bounding box center [558, 327] width 197 height 17
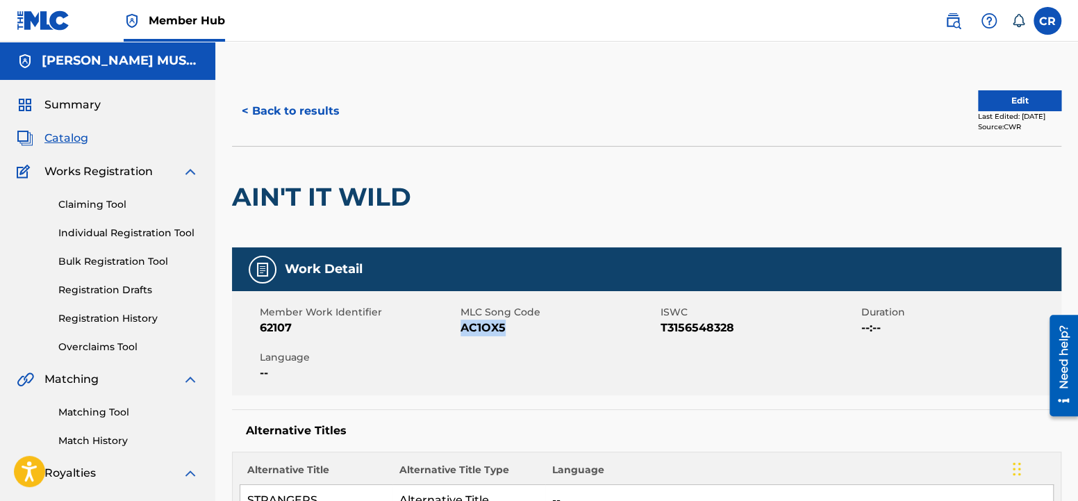
copy span "AC1OX5"
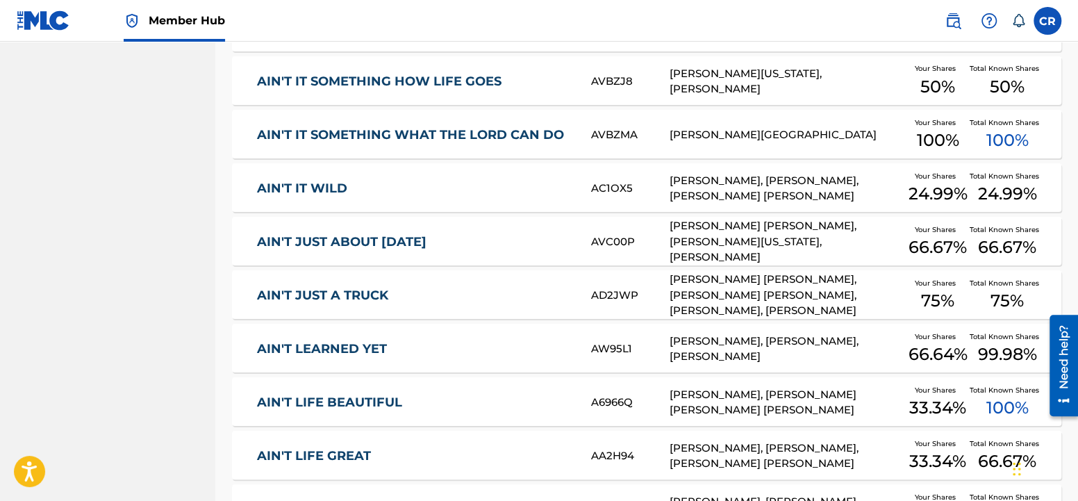
scroll to position [4807, 0]
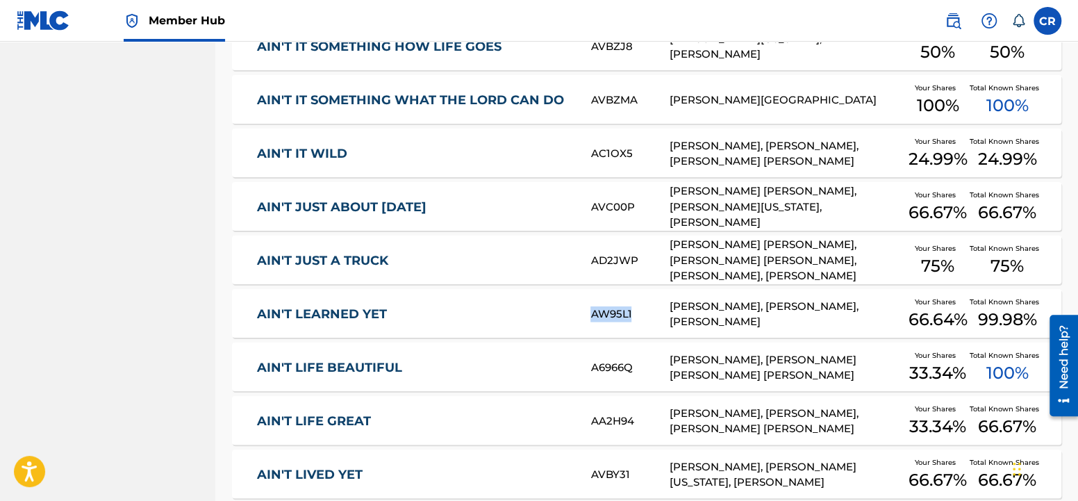
drag, startPoint x: 591, startPoint y: 315, endPoint x: 635, endPoint y: 314, distance: 44.4
click at [635, 314] on div "AW95L1" at bounding box center [629, 313] width 78 height 16
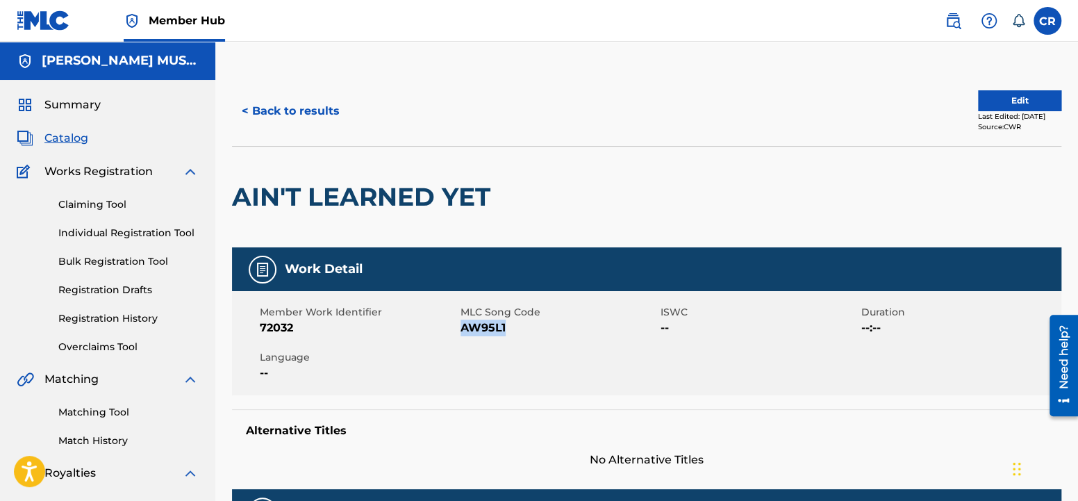
drag, startPoint x: 462, startPoint y: 328, endPoint x: 510, endPoint y: 326, distance: 47.9
click at [510, 326] on span "AW95L1" at bounding box center [558, 327] width 197 height 17
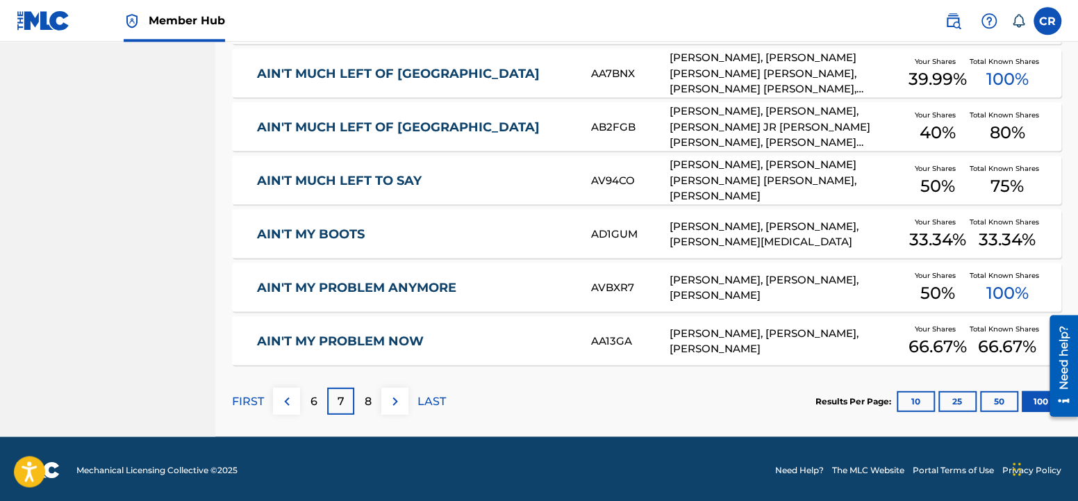
scroll to position [5370, 0]
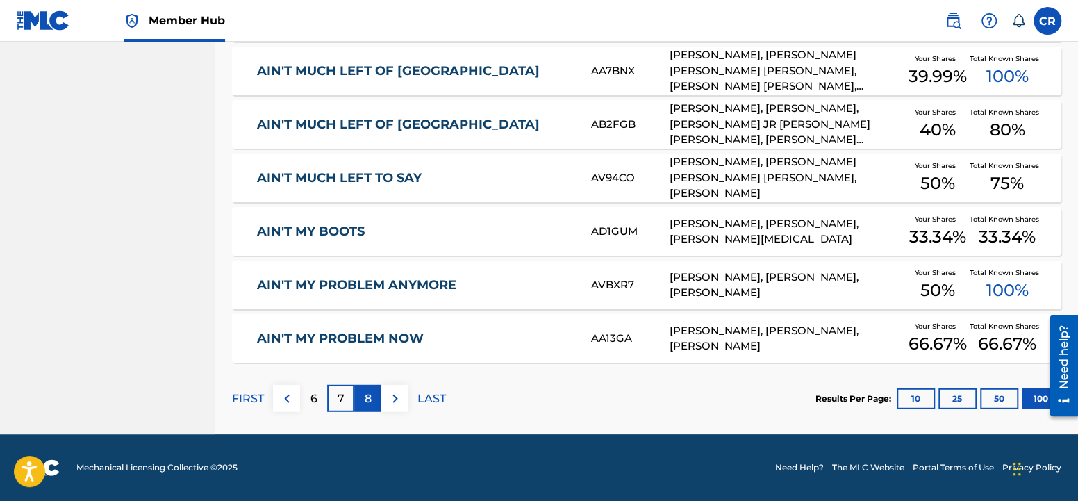
click at [374, 402] on div "8" at bounding box center [367, 398] width 27 height 27
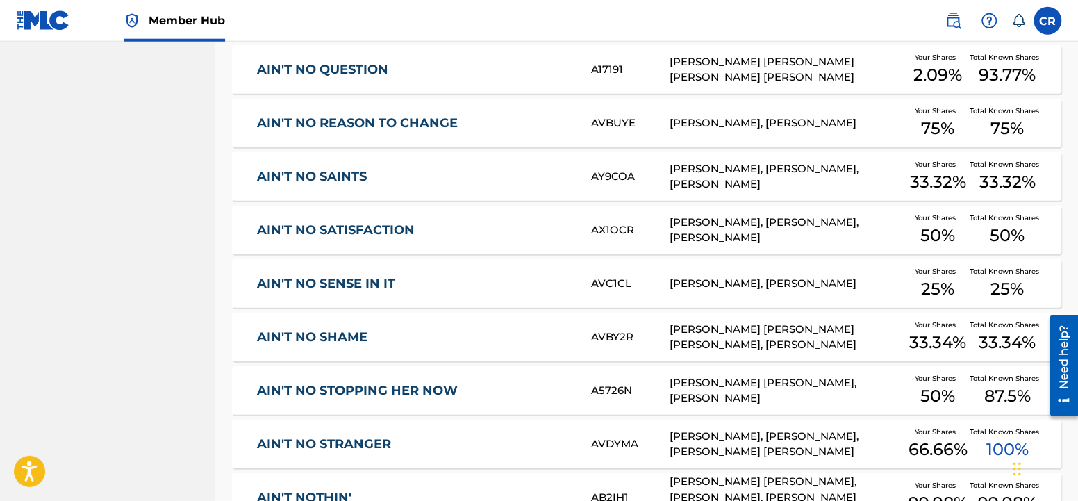
scroll to position [2402, 0]
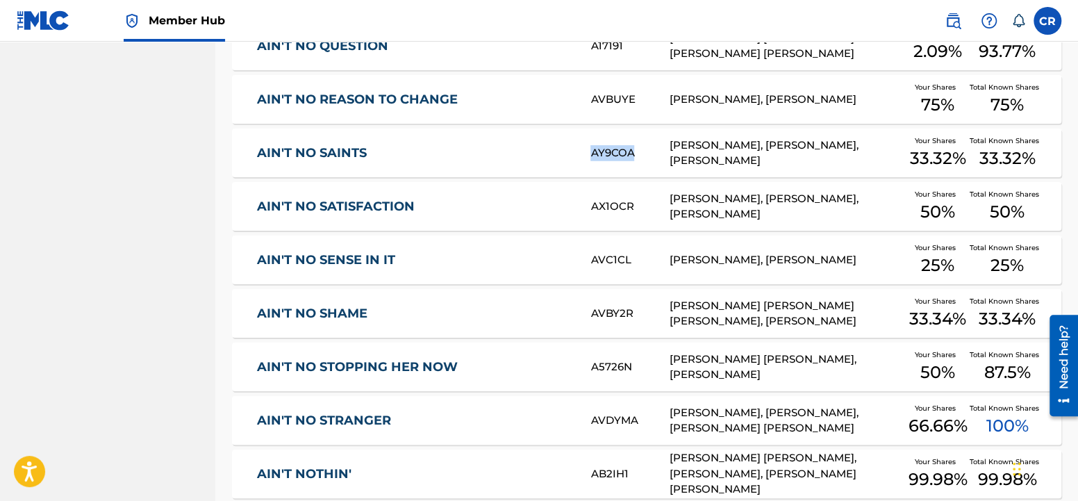
drag, startPoint x: 588, startPoint y: 155, endPoint x: 609, endPoint y: 158, distance: 21.0
click at [636, 155] on div "AIN'T NO SAINTS AY9COA [PERSON_NAME], [PERSON_NAME], [PERSON_NAME] Your Shares …" at bounding box center [646, 152] width 829 height 49
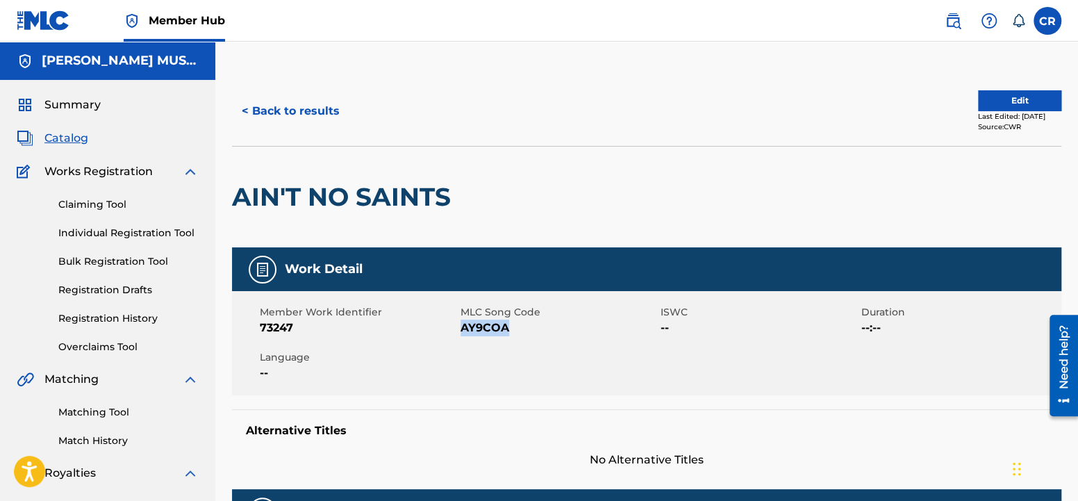
drag, startPoint x: 462, startPoint y: 329, endPoint x: 507, endPoint y: 326, distance: 45.2
click at [507, 326] on span "AY9COA" at bounding box center [558, 327] width 197 height 17
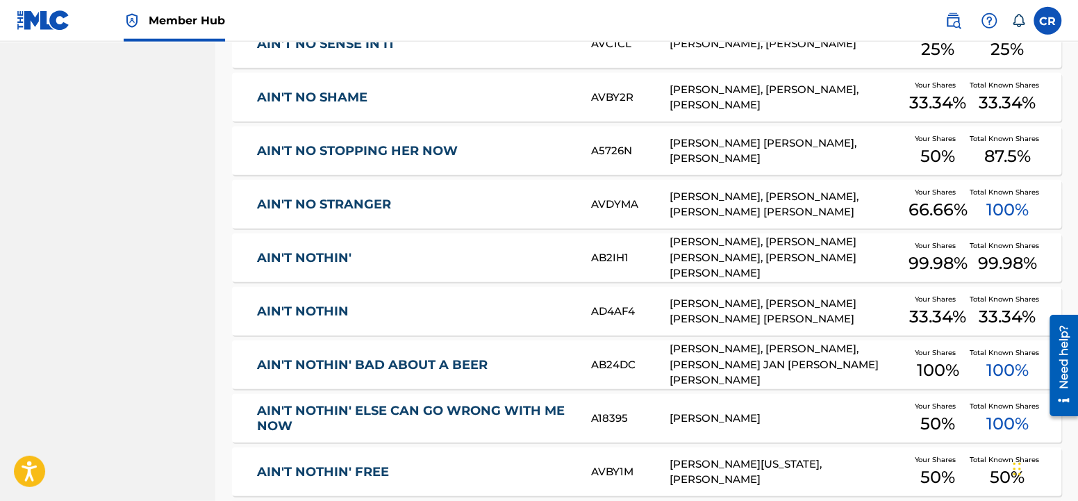
scroll to position [2620, 0]
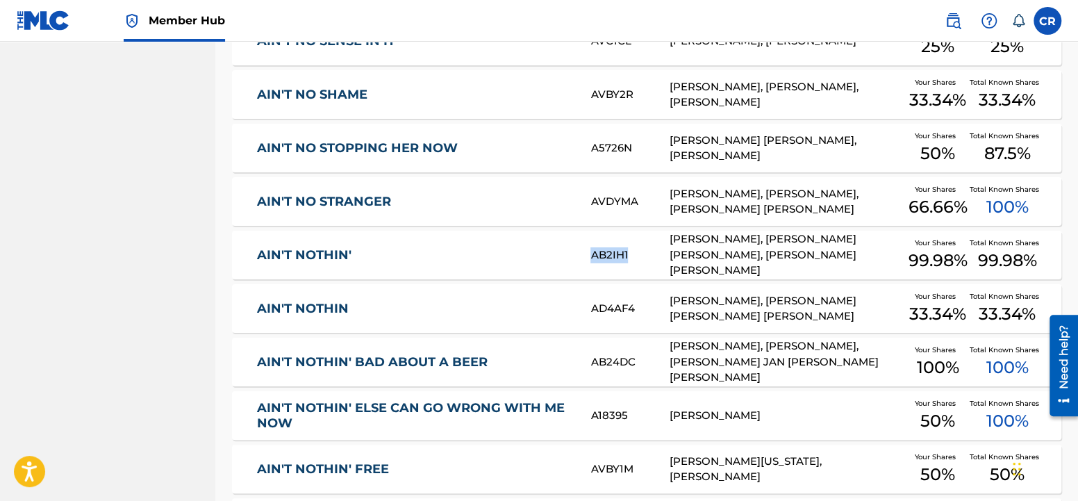
drag, startPoint x: 592, startPoint y: 256, endPoint x: 627, endPoint y: 256, distance: 34.7
click at [627, 256] on div "AB2IH1" at bounding box center [629, 255] width 78 height 16
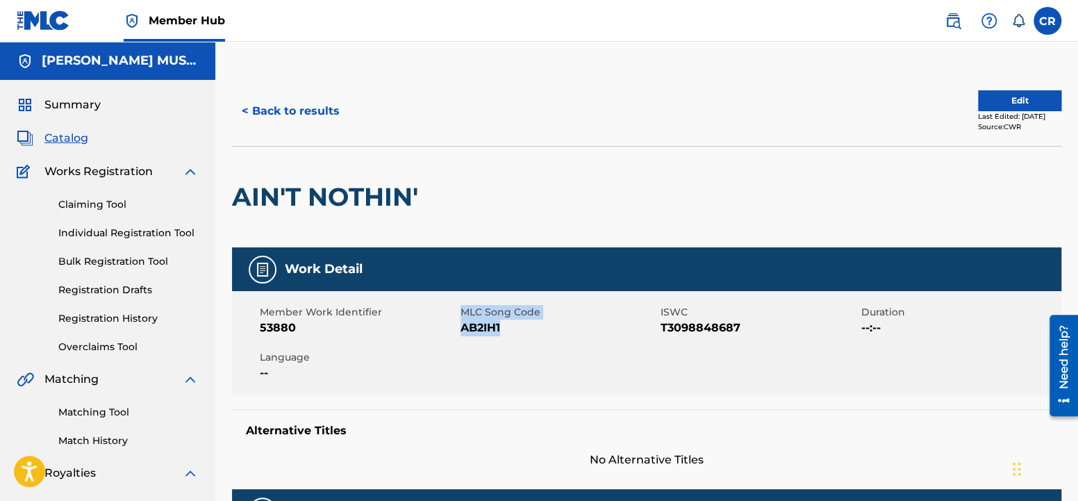
drag, startPoint x: 458, startPoint y: 326, endPoint x: 517, endPoint y: 326, distance: 59.0
click at [517, 326] on div "Member Work Identifier 53880 MLC Song Code AB2IH1 ISWC T3098848687 Duration --:…" at bounding box center [646, 343] width 829 height 104
drag, startPoint x: 507, startPoint y: 329, endPoint x: 499, endPoint y: 324, distance: 9.6
click at [507, 328] on span "AB2IH1" at bounding box center [558, 327] width 197 height 17
drag, startPoint x: 502, startPoint y: 324, endPoint x: 461, endPoint y: 328, distance: 41.3
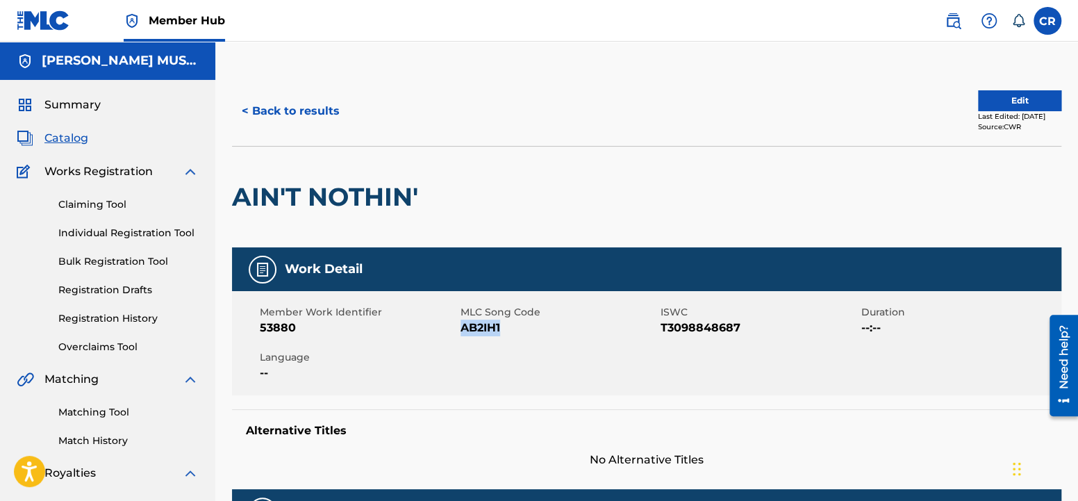
click at [461, 328] on span "AB2IH1" at bounding box center [558, 327] width 197 height 17
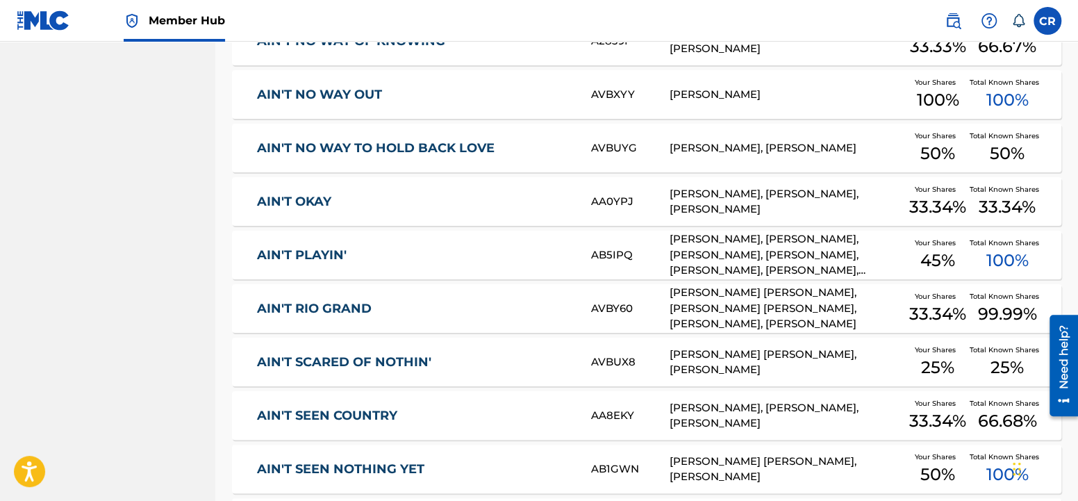
scroll to position [4297, 0]
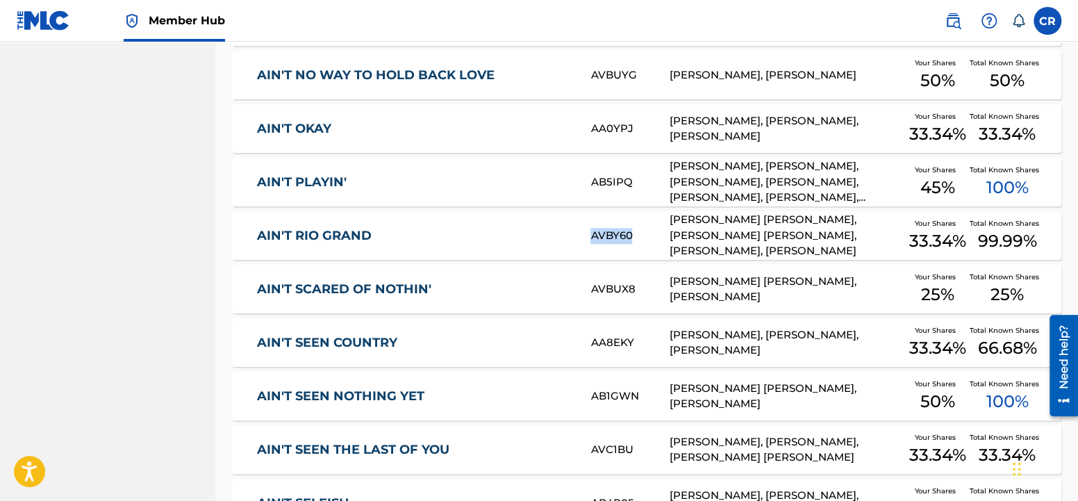
drag, startPoint x: 590, startPoint y: 235, endPoint x: 629, endPoint y: 239, distance: 39.0
click at [629, 239] on div "AIN'T RIO GRAND AVBY60 [PERSON_NAME] [PERSON_NAME], [PERSON_NAME] [PERSON_NAME]…" at bounding box center [646, 235] width 829 height 49
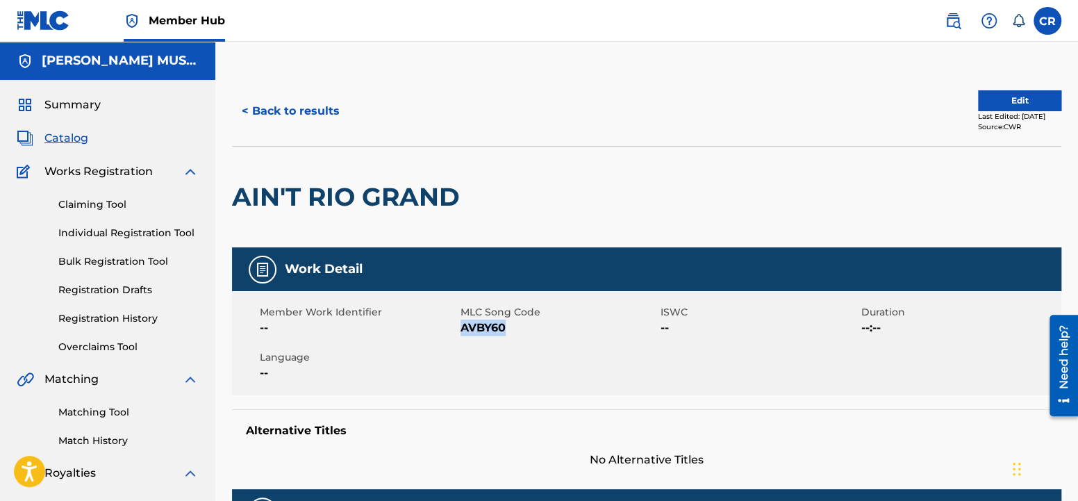
drag, startPoint x: 461, startPoint y: 329, endPoint x: 509, endPoint y: 333, distance: 48.0
click at [509, 333] on span "AVBY60" at bounding box center [558, 327] width 197 height 17
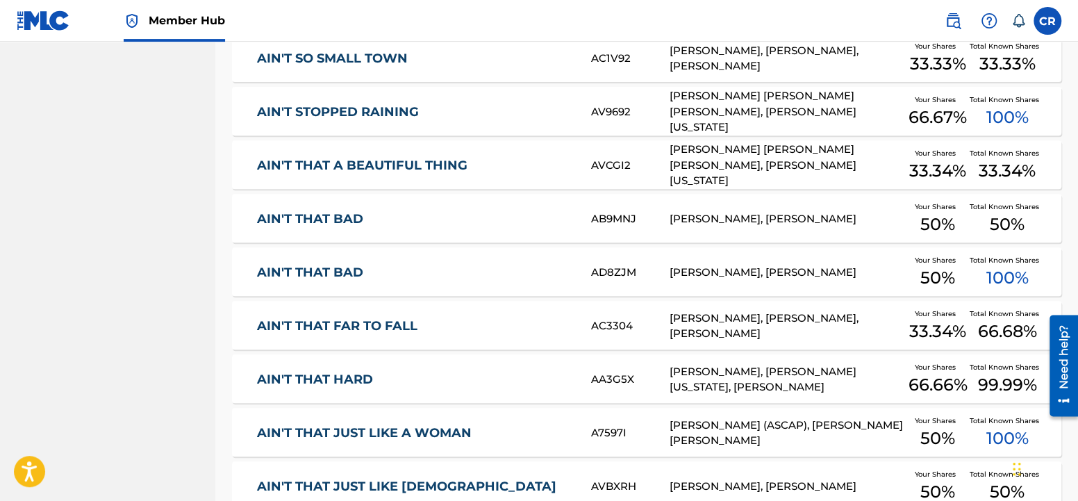
scroll to position [5099, 0]
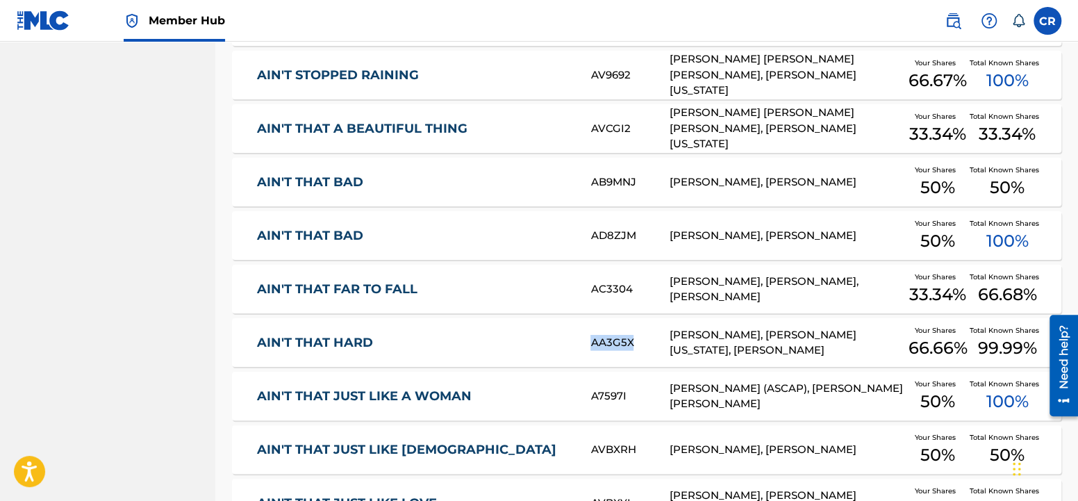
drag, startPoint x: 588, startPoint y: 345, endPoint x: 636, endPoint y: 347, distance: 48.0
click at [636, 347] on div "AIN'T THAT HARD AA3G5X [PERSON_NAME], [PERSON_NAME][US_STATE], [PERSON_NAME] Yo…" at bounding box center [646, 342] width 829 height 49
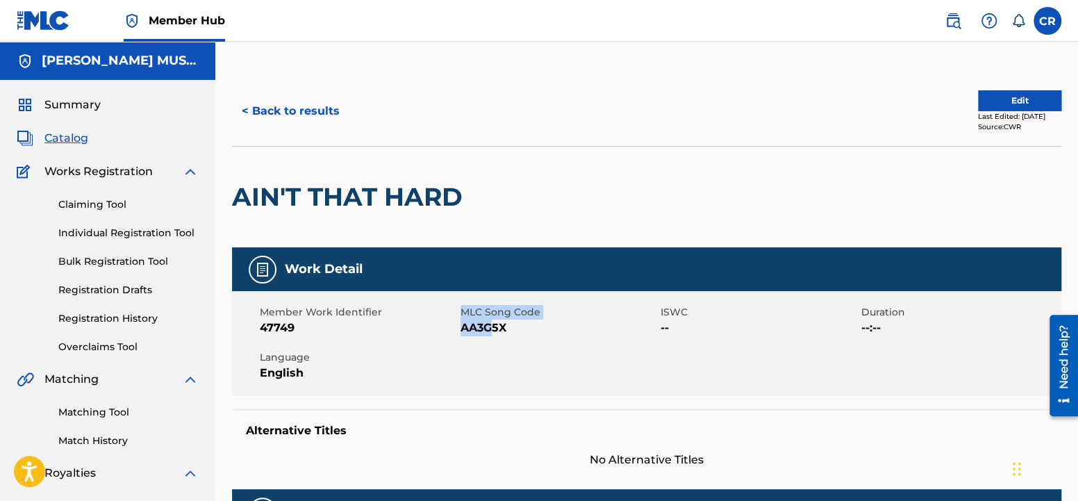
drag, startPoint x: 458, startPoint y: 331, endPoint x: 495, endPoint y: 339, distance: 37.6
click at [494, 336] on div "Member Work Identifier 47749 MLC Song Code AA3G5X ISWC -- Duration --:-- Langua…" at bounding box center [646, 343] width 829 height 104
click at [519, 335] on div "Member Work Identifier 47749 MLC Song Code AA3G5X ISWC -- Duration --:-- Langua…" at bounding box center [646, 343] width 829 height 104
drag, startPoint x: 510, startPoint y: 329, endPoint x: 460, endPoint y: 330, distance: 50.0
click at [460, 330] on span "AA3G5X" at bounding box center [558, 327] width 197 height 17
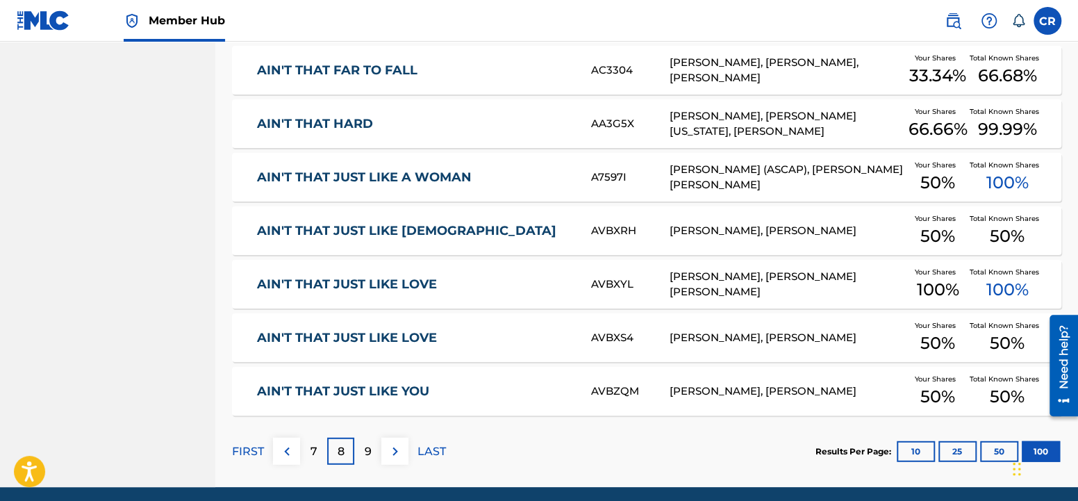
scroll to position [5370, 0]
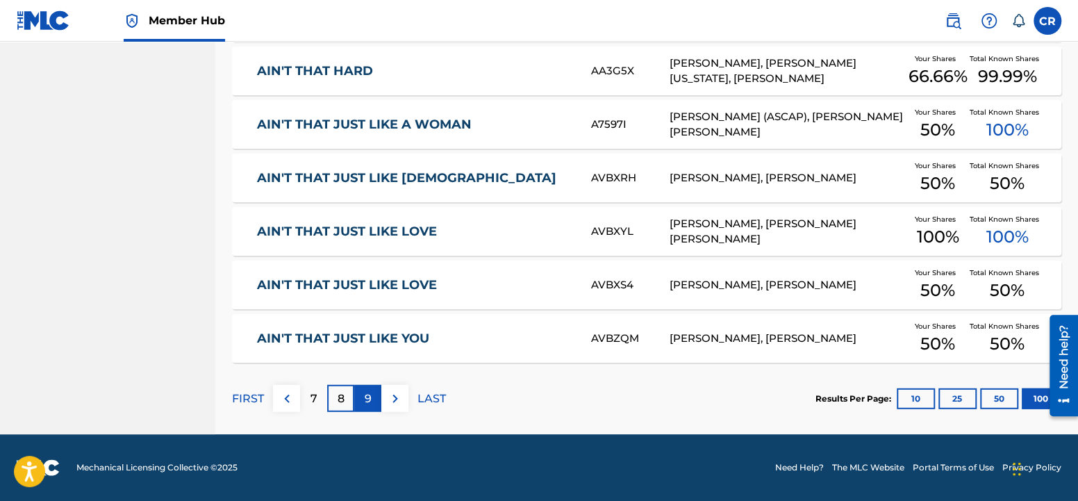
click at [368, 400] on p "9" at bounding box center [368, 398] width 7 height 17
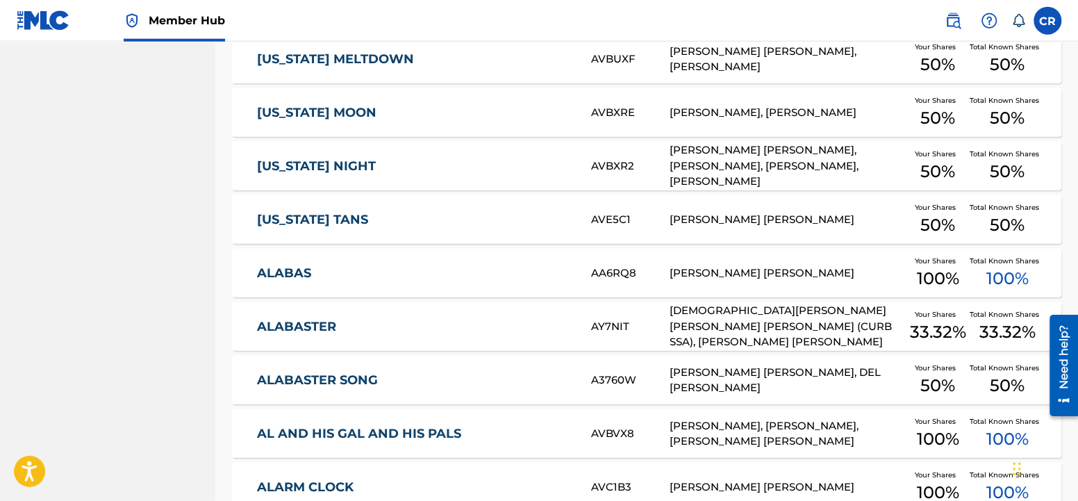
scroll to position [3354, 0]
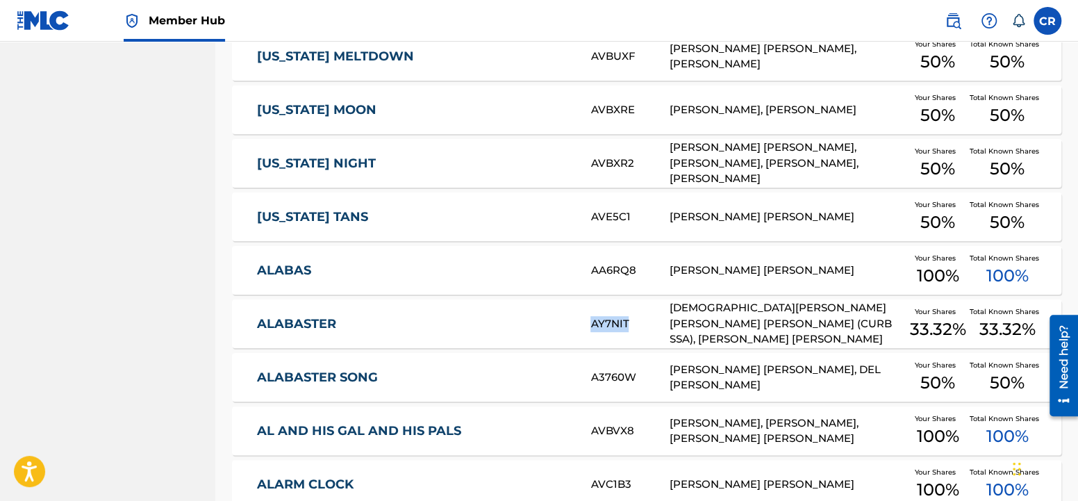
drag, startPoint x: 588, startPoint y: 327, endPoint x: 634, endPoint y: 325, distance: 45.9
click at [634, 325] on div "ALABASTER AY7NIT [DEMOGRAPHIC_DATA][PERSON_NAME] [PERSON_NAME] [PERSON_NAME] (C…" at bounding box center [646, 323] width 829 height 49
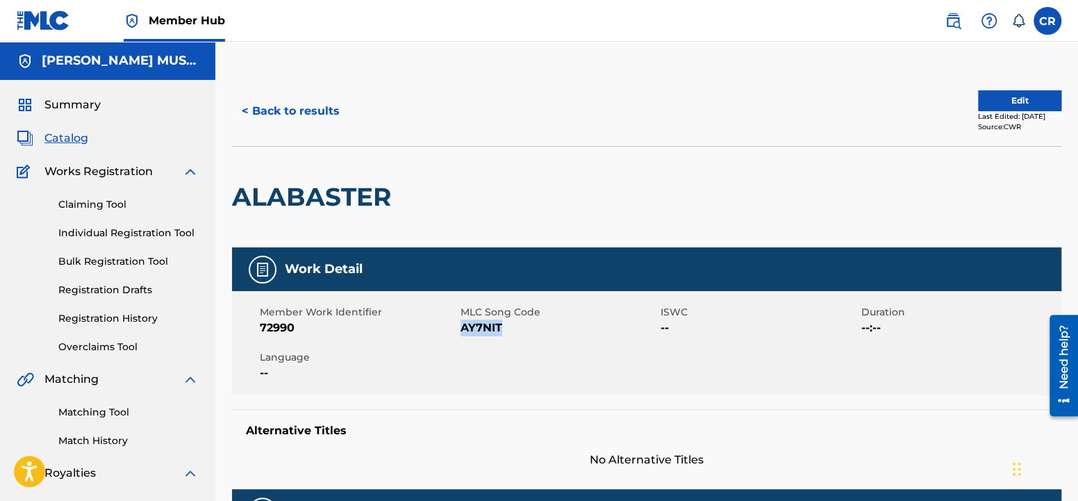
drag, startPoint x: 460, startPoint y: 330, endPoint x: 514, endPoint y: 329, distance: 54.2
click at [514, 329] on span "AY7NIT" at bounding box center [558, 327] width 197 height 17
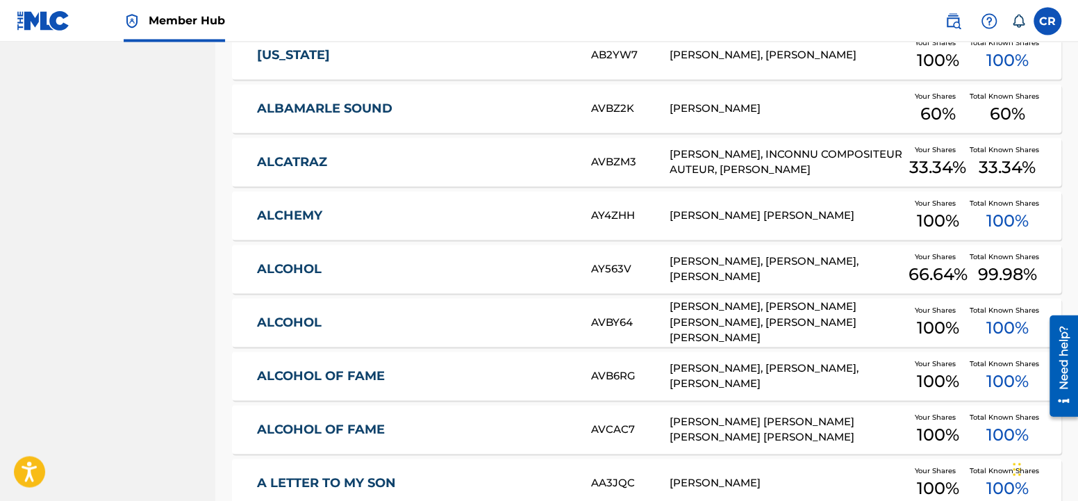
scroll to position [3860, 0]
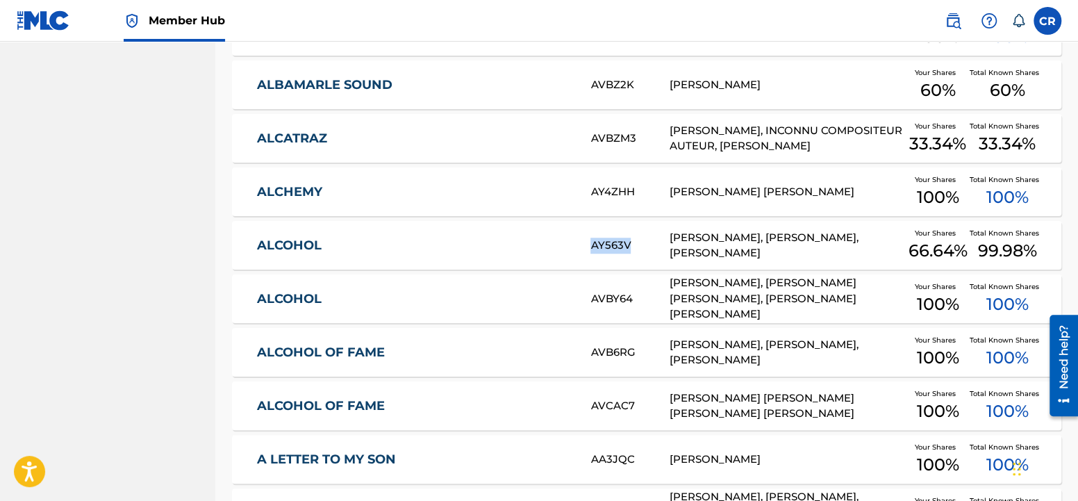
drag, startPoint x: 589, startPoint y: 245, endPoint x: 628, endPoint y: 250, distance: 38.5
click at [628, 250] on div "ALCOHOL AY563V [PERSON_NAME], [PERSON_NAME], [PERSON_NAME] Your Shares 66.64 % …" at bounding box center [646, 245] width 829 height 49
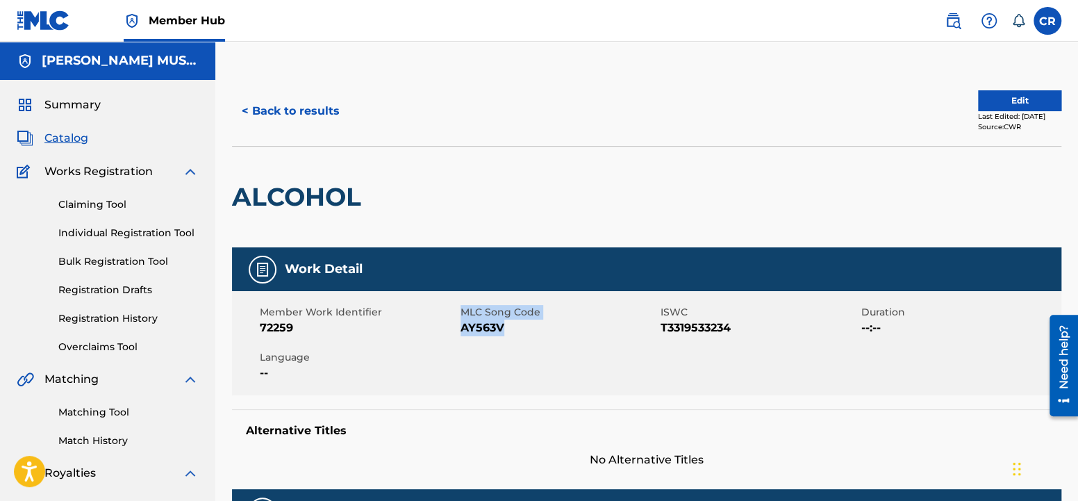
drag, startPoint x: 458, startPoint y: 332, endPoint x: 510, endPoint y: 329, distance: 51.5
click at [510, 329] on div "Member Work Identifier 72259 MLC Song Code AY563V ISWC T3319533234 Duration --:…" at bounding box center [646, 343] width 829 height 104
click at [510, 337] on div "Member Work Identifier 72259 MLC Song Code AY563V ISWC T3319533234 Duration --:…" at bounding box center [646, 343] width 829 height 104
drag, startPoint x: 504, startPoint y: 330, endPoint x: 460, endPoint y: 333, distance: 43.8
click at [460, 333] on span "AY563V" at bounding box center [558, 327] width 197 height 17
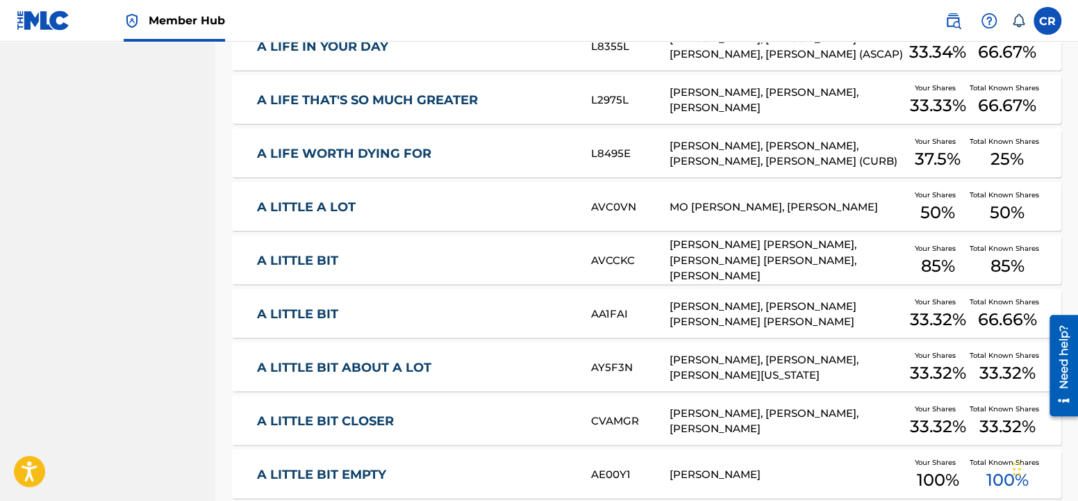
scroll to position [4880, 0]
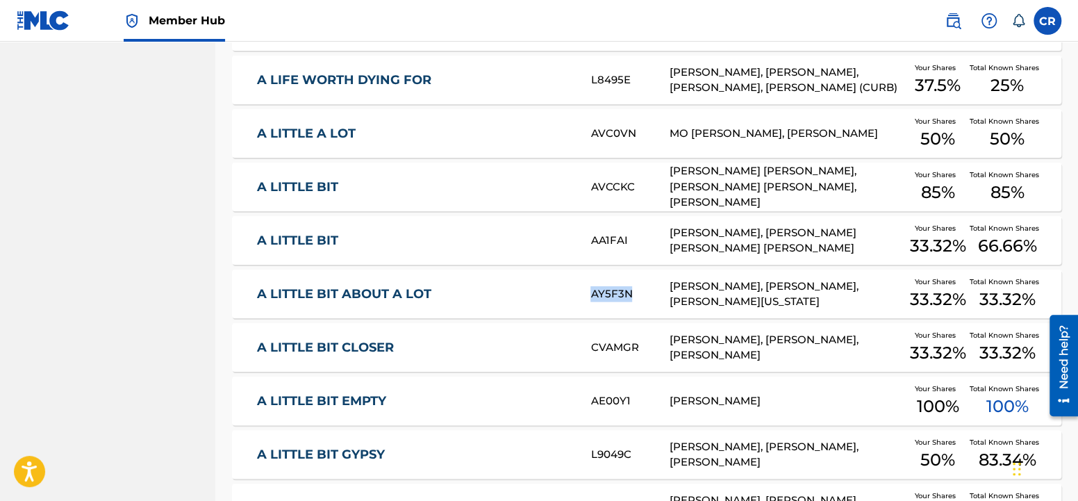
drag, startPoint x: 630, startPoint y: 293, endPoint x: 592, endPoint y: 296, distance: 38.3
click at [592, 296] on div "AY5F3N" at bounding box center [629, 294] width 78 height 16
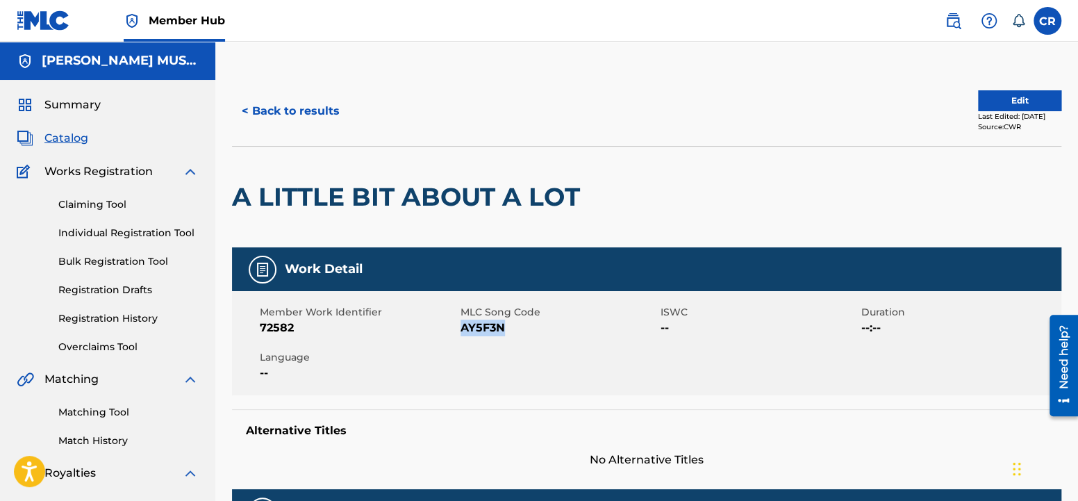
drag, startPoint x: 506, startPoint y: 326, endPoint x: 463, endPoint y: 332, distance: 43.4
click at [463, 332] on span "AY5F3N" at bounding box center [558, 327] width 197 height 17
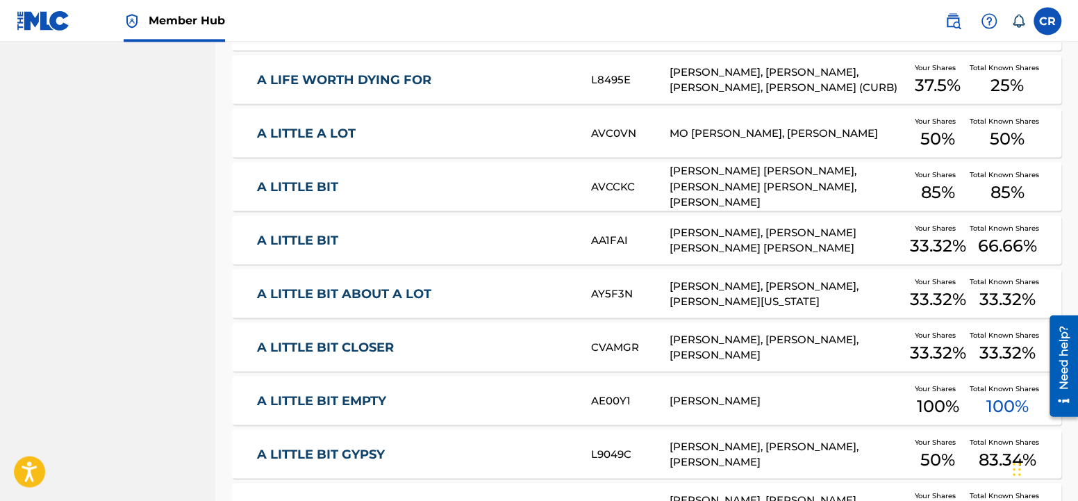
scroll to position [4953, 0]
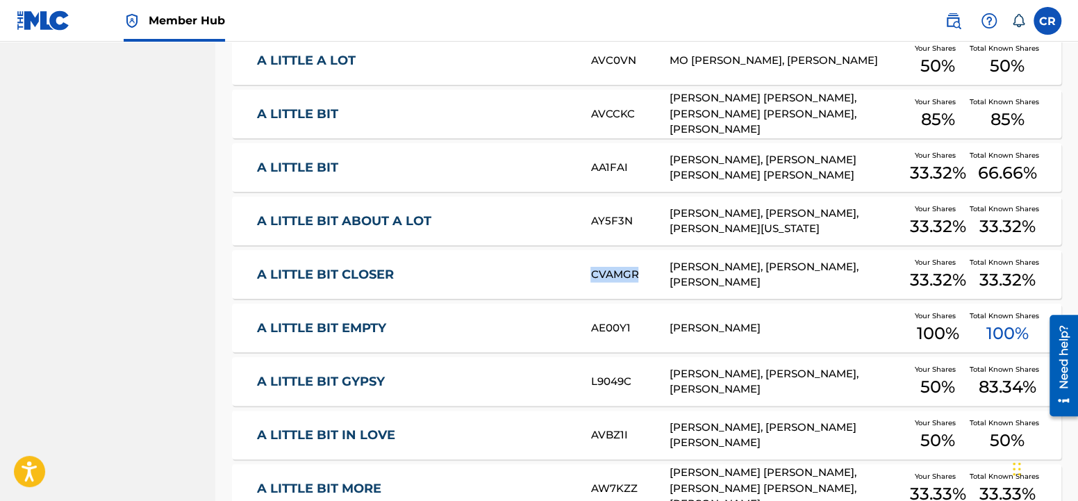
drag, startPoint x: 635, startPoint y: 276, endPoint x: 593, endPoint y: 278, distance: 42.4
click at [593, 278] on div "CVAMGR" at bounding box center [629, 275] width 78 height 16
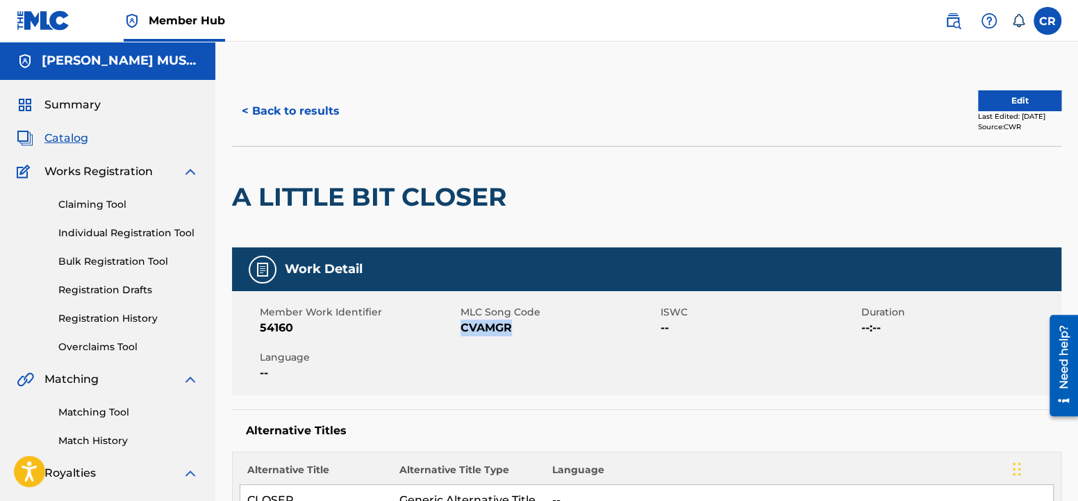
drag, startPoint x: 512, startPoint y: 328, endPoint x: 460, endPoint y: 333, distance: 52.3
click at [460, 333] on span "CVAMGR" at bounding box center [558, 327] width 197 height 17
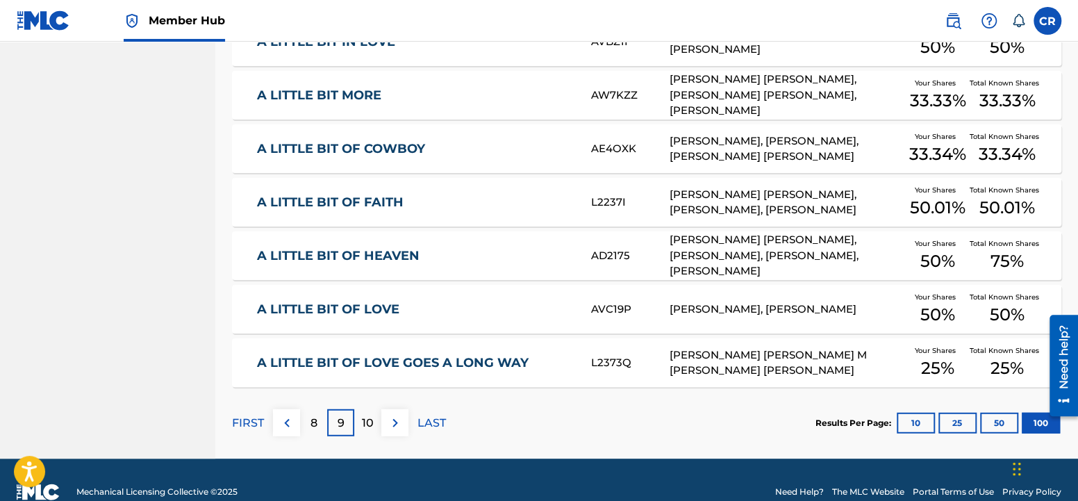
scroll to position [5370, 0]
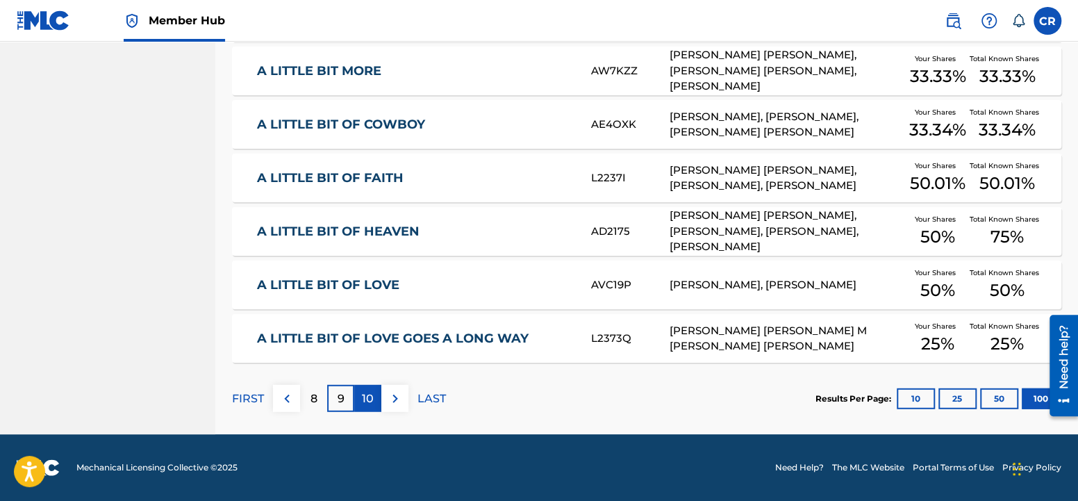
click at [374, 403] on p "10" at bounding box center [368, 398] width 12 height 17
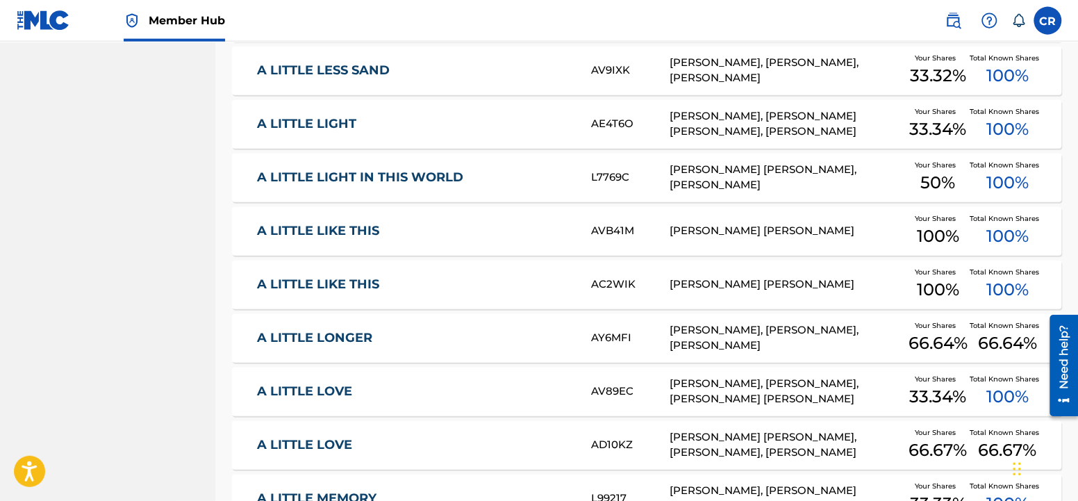
scroll to position [802, 0]
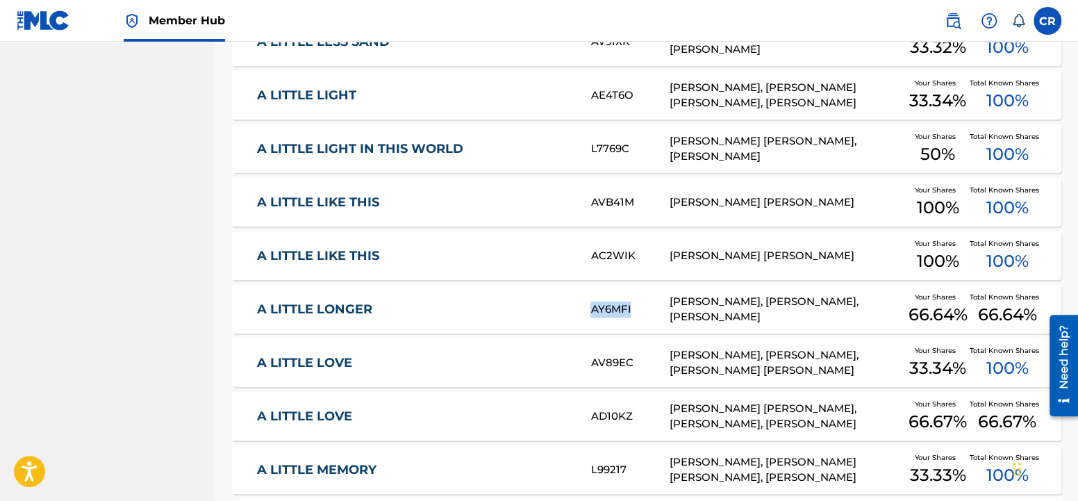
drag, startPoint x: 630, startPoint y: 310, endPoint x: 594, endPoint y: 312, distance: 36.9
click at [594, 312] on div "AY6MFI" at bounding box center [629, 309] width 78 height 16
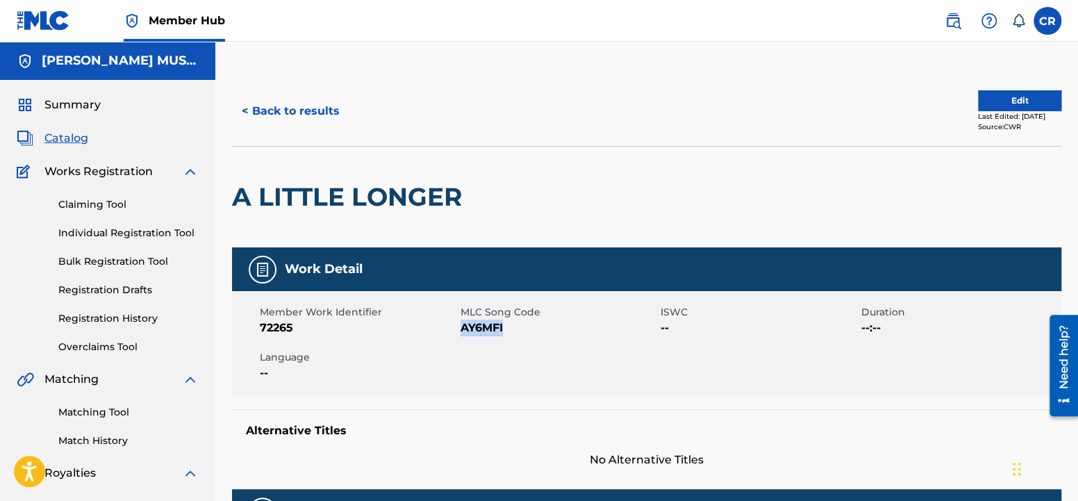
drag, startPoint x: 506, startPoint y: 326, endPoint x: 463, endPoint y: 332, distance: 43.4
click at [463, 332] on span "AY6MFI" at bounding box center [558, 327] width 197 height 17
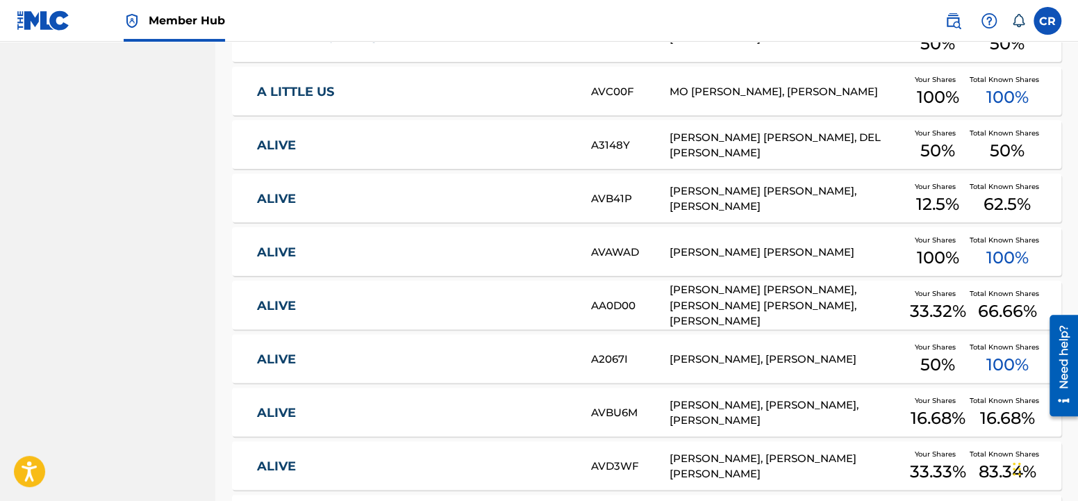
scroll to position [1745, 0]
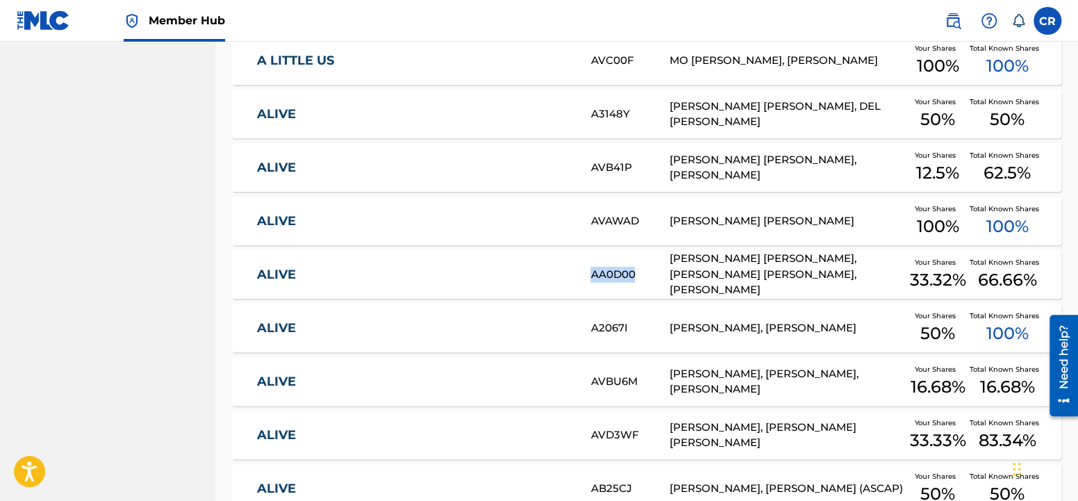
drag, startPoint x: 634, startPoint y: 276, endPoint x: 593, endPoint y: 276, distance: 41.0
click at [593, 276] on div "AA0D00" at bounding box center [629, 275] width 78 height 16
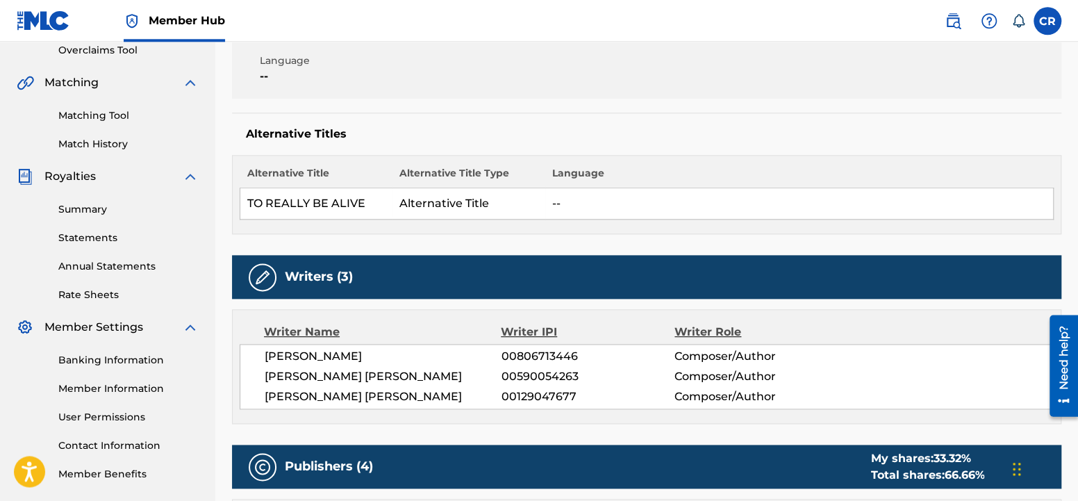
scroll to position [219, 0]
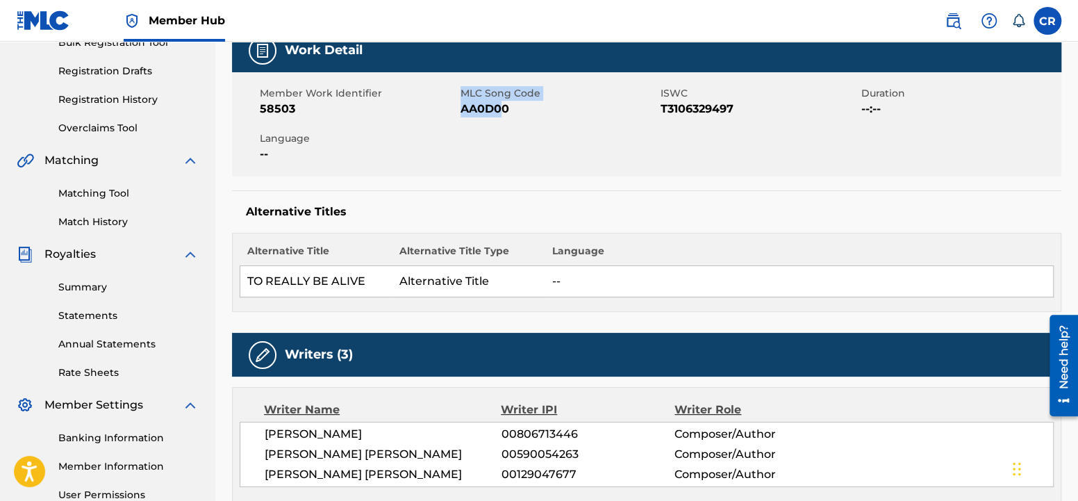
drag, startPoint x: 460, startPoint y: 112, endPoint x: 503, endPoint y: 119, distance: 43.6
click at [503, 117] on div "Member Work Identifier 58503 MLC Song Code AA0D00 ISWC T3106329497 Duration --:…" at bounding box center [646, 124] width 829 height 104
click at [517, 119] on div "Member Work Identifier 58503 MLC Song Code AA0D00 ISWC T3106329497 Duration --:…" at bounding box center [646, 124] width 829 height 104
drag, startPoint x: 512, startPoint y: 107, endPoint x: 462, endPoint y: 112, distance: 50.2
click at [462, 112] on span "AA0D00" at bounding box center [558, 109] width 197 height 17
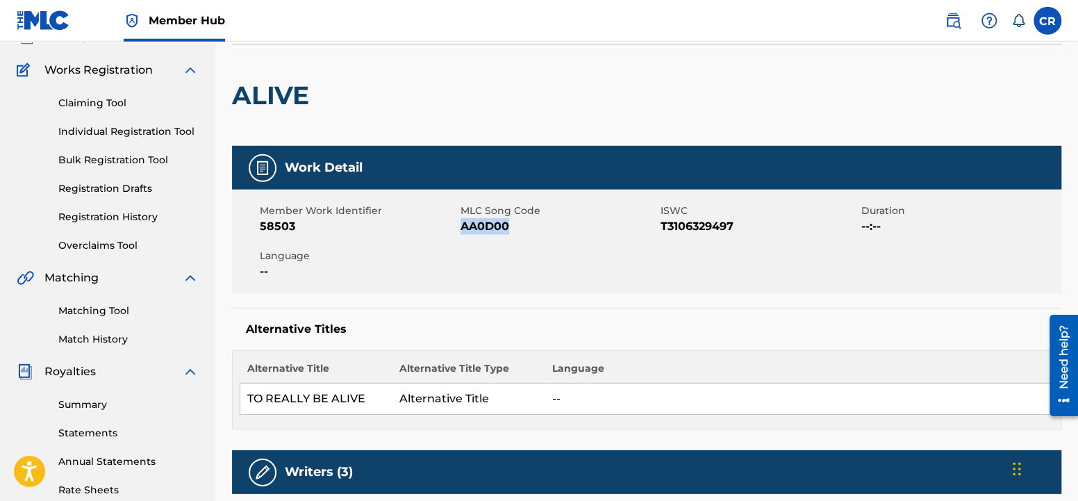
scroll to position [73, 0]
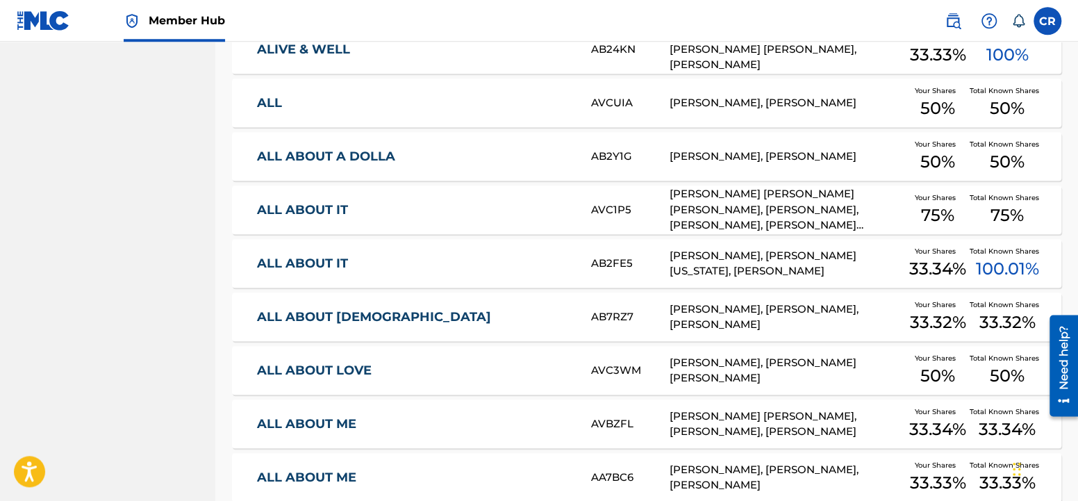
scroll to position [2912, 0]
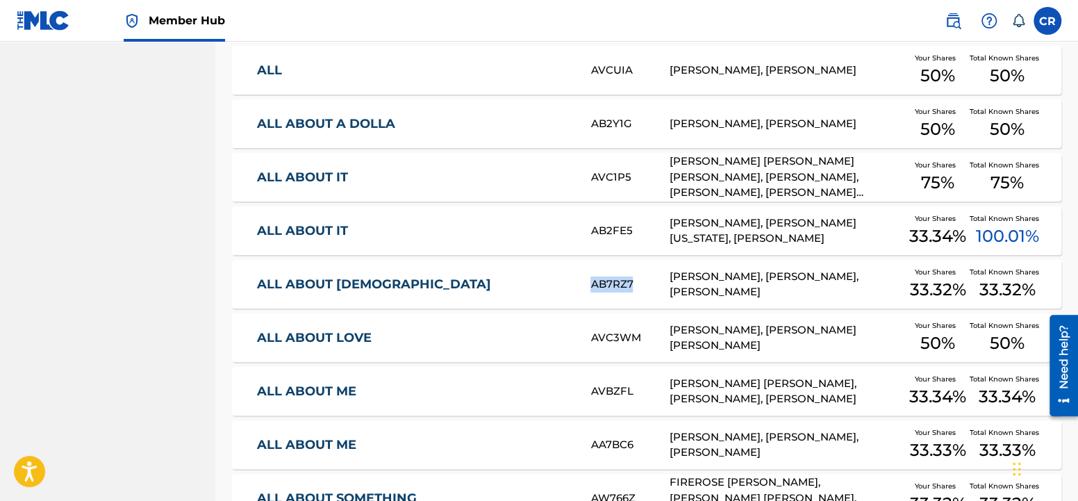
drag, startPoint x: 634, startPoint y: 286, endPoint x: 592, endPoint y: 287, distance: 41.7
click at [592, 287] on div "AB7RZ7" at bounding box center [629, 284] width 78 height 16
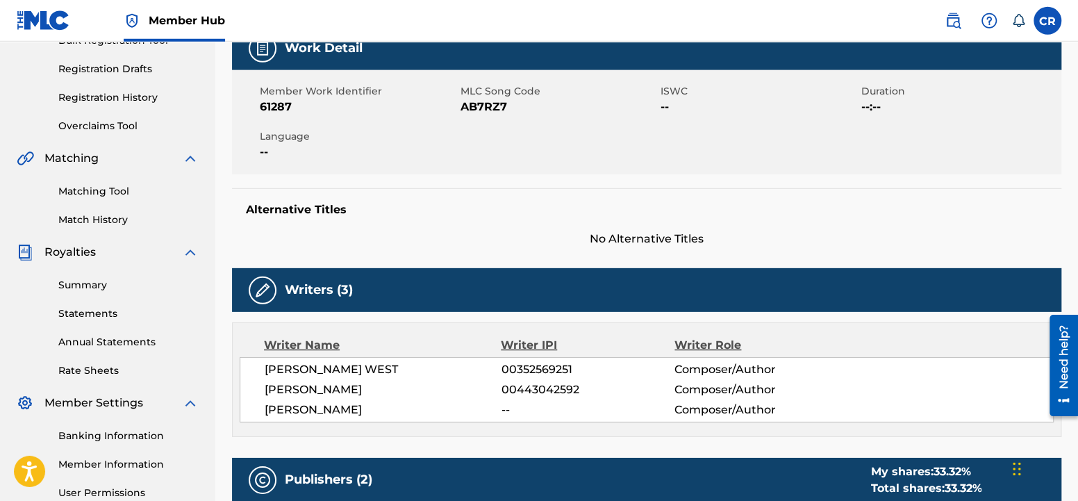
scroll to position [146, 0]
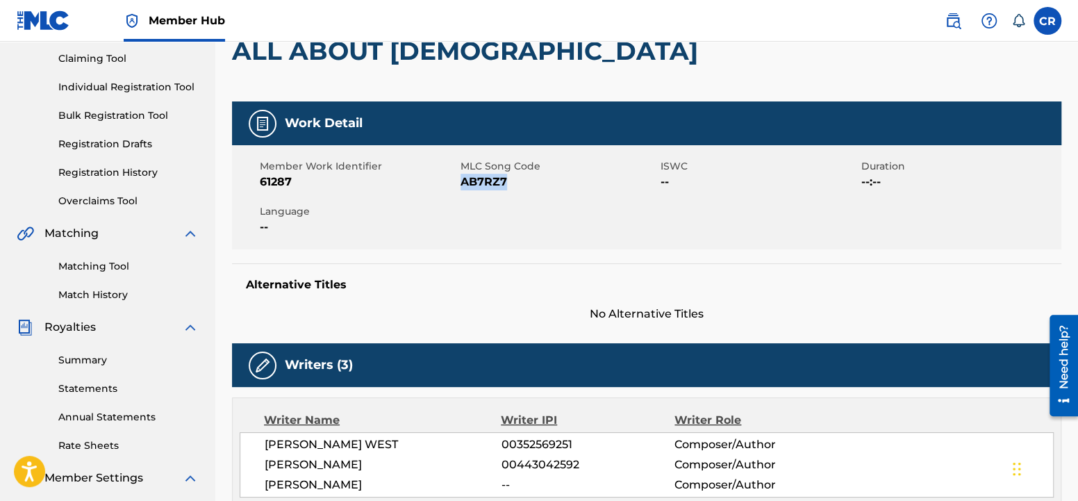
drag, startPoint x: 508, startPoint y: 183, endPoint x: 461, endPoint y: 185, distance: 46.5
click at [461, 185] on span "AB7RZ7" at bounding box center [558, 182] width 197 height 17
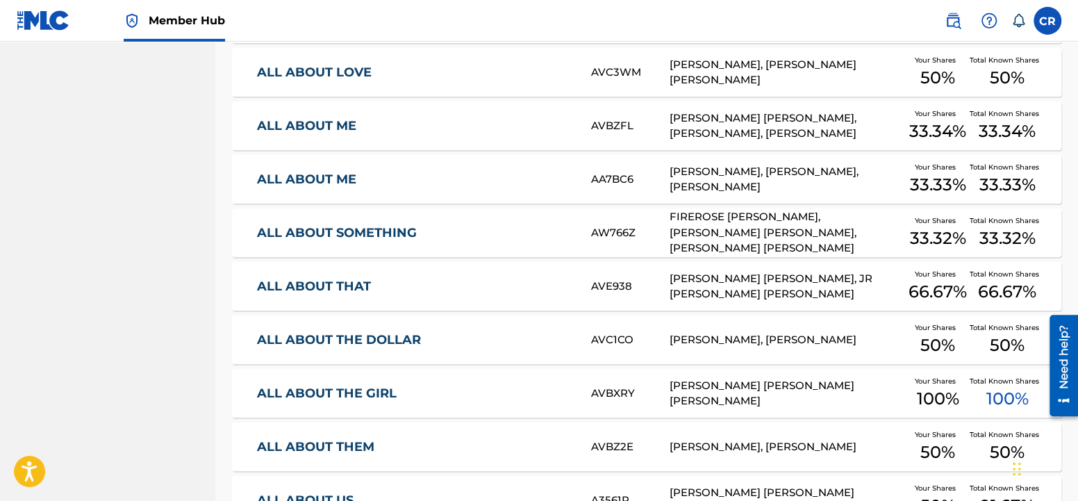
scroll to position [3204, 0]
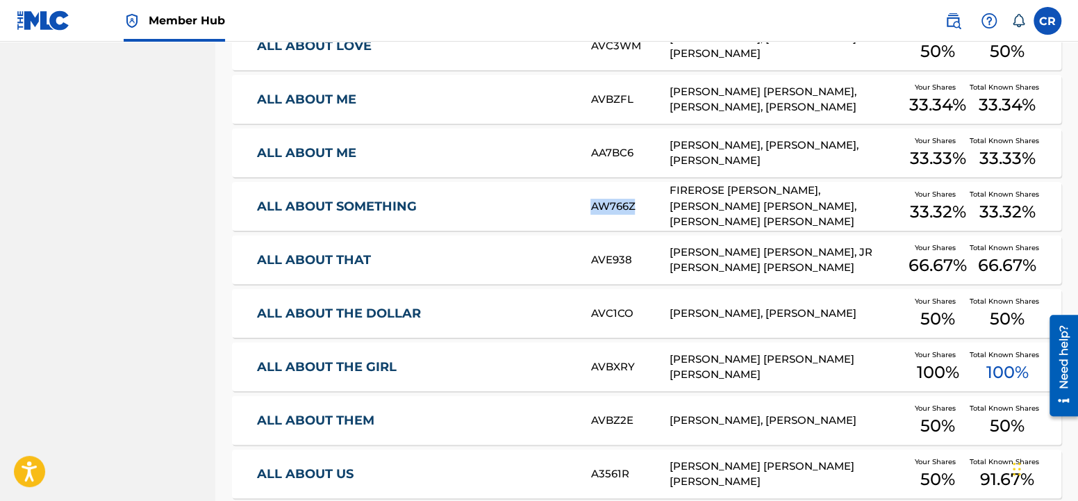
drag, startPoint x: 636, startPoint y: 208, endPoint x: 589, endPoint y: 210, distance: 47.3
click at [589, 210] on div "ALL ABOUT SOMETHING AW766Z FIREROSE [PERSON_NAME], [PERSON_NAME] [PERSON_NAME],…" at bounding box center [646, 206] width 829 height 49
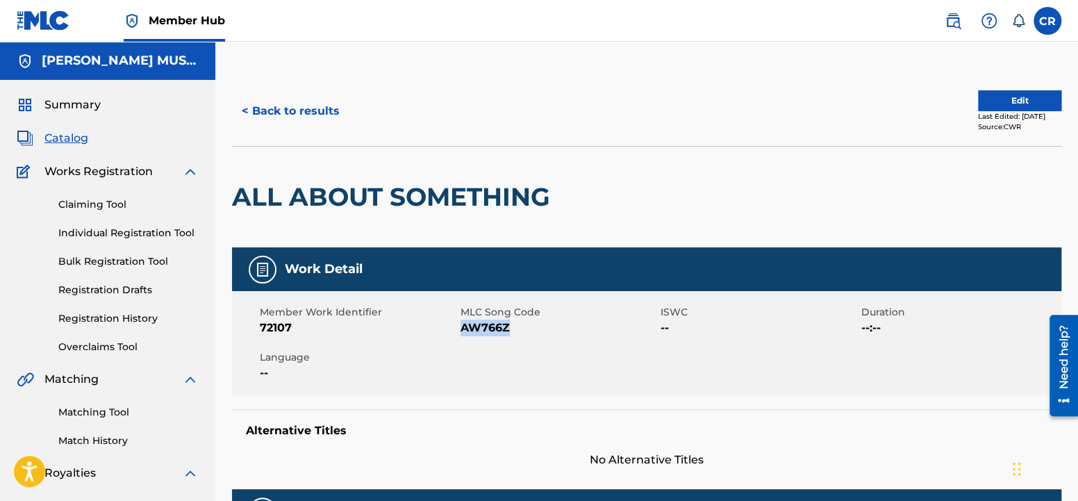
drag, startPoint x: 512, startPoint y: 330, endPoint x: 464, endPoint y: 335, distance: 47.5
click at [464, 335] on span "AW766Z" at bounding box center [558, 327] width 197 height 17
click at [501, 337] on div "Member Work Identifier 72107 MLC Song Code AW766Z ISWC -- Duration --:-- Langua…" at bounding box center [646, 343] width 829 height 104
drag, startPoint x: 508, startPoint y: 328, endPoint x: 464, endPoint y: 333, distance: 44.7
click at [463, 333] on span "AW766Z" at bounding box center [558, 327] width 197 height 17
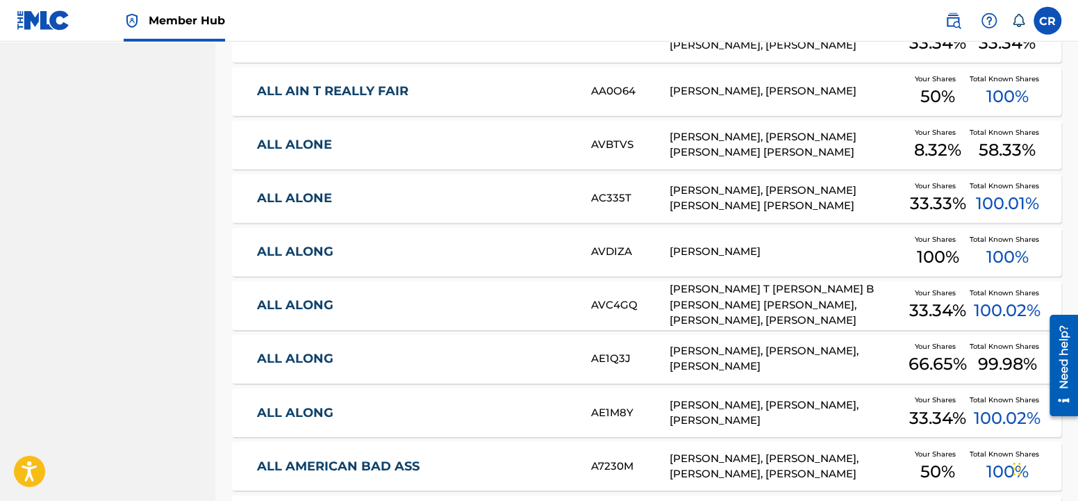
scroll to position [4443, 0]
